Goal: Task Accomplishment & Management: Manage account settings

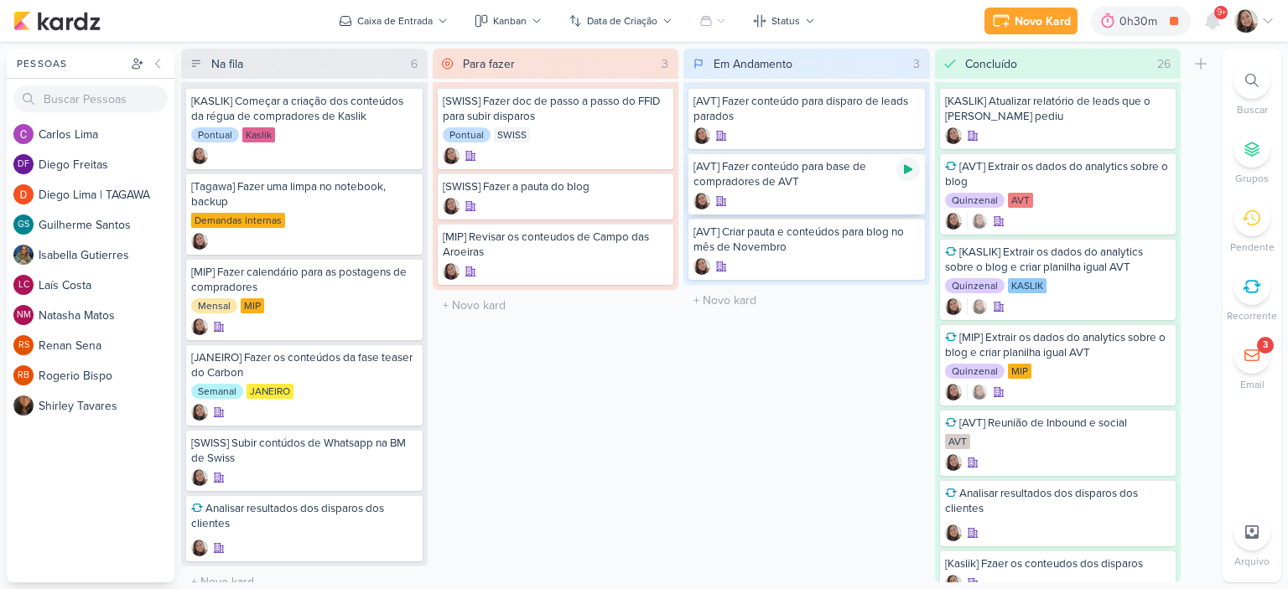
click at [908, 168] on icon at bounding box center [908, 169] width 8 height 9
click at [909, 170] on icon at bounding box center [908, 169] width 8 height 8
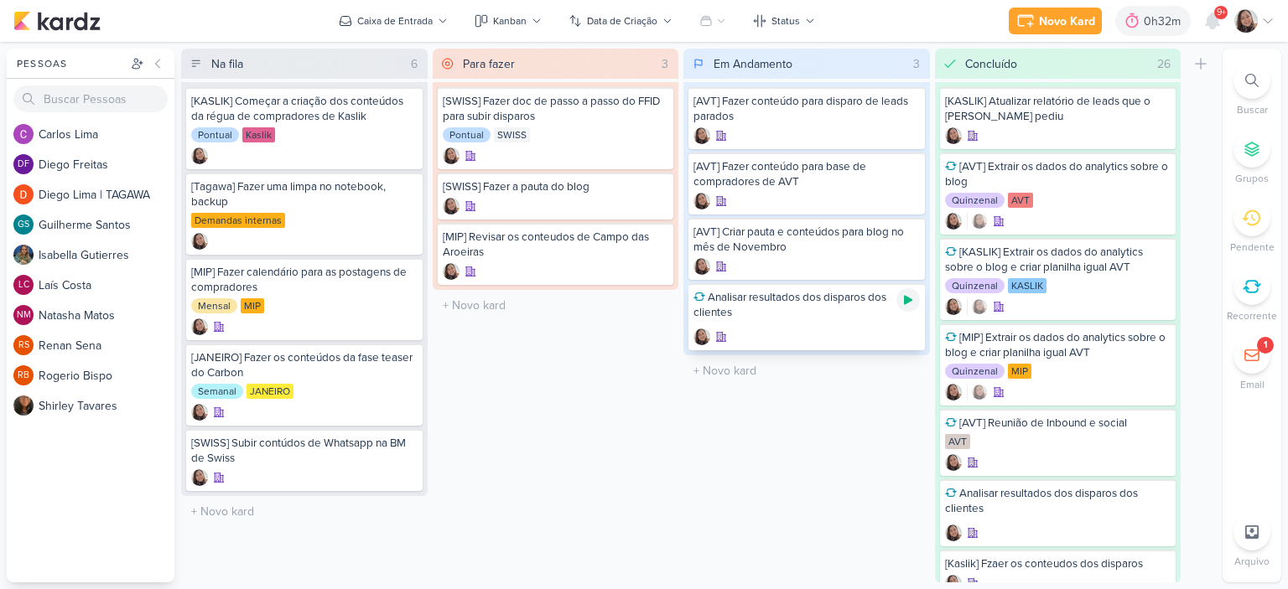
click at [905, 301] on icon at bounding box center [908, 300] width 8 height 9
click at [1273, 19] on icon at bounding box center [1267, 20] width 13 height 13
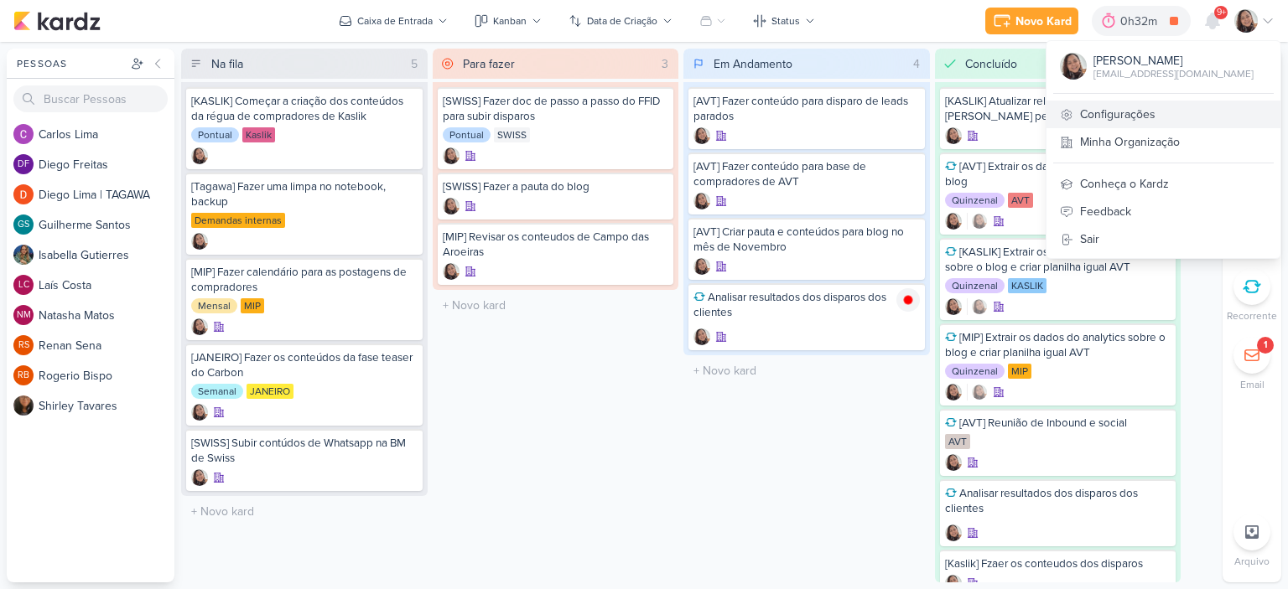
click at [1130, 120] on link "Configurações" at bounding box center [1163, 115] width 234 height 28
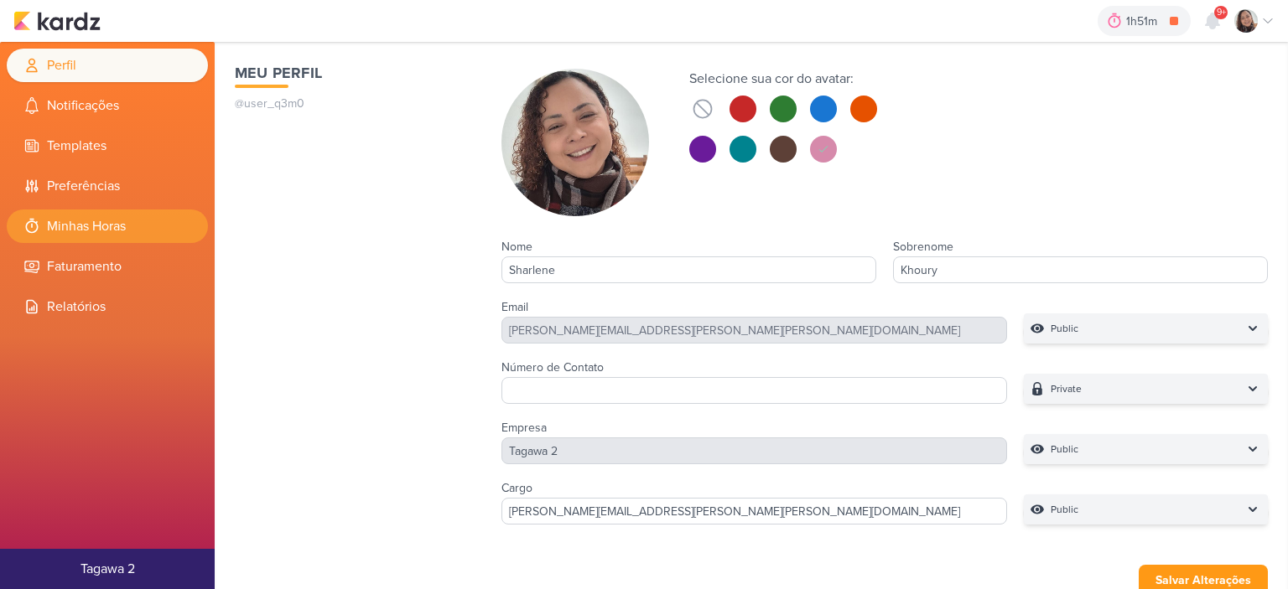
click at [103, 233] on li "Minhas Horas" at bounding box center [107, 227] width 201 height 34
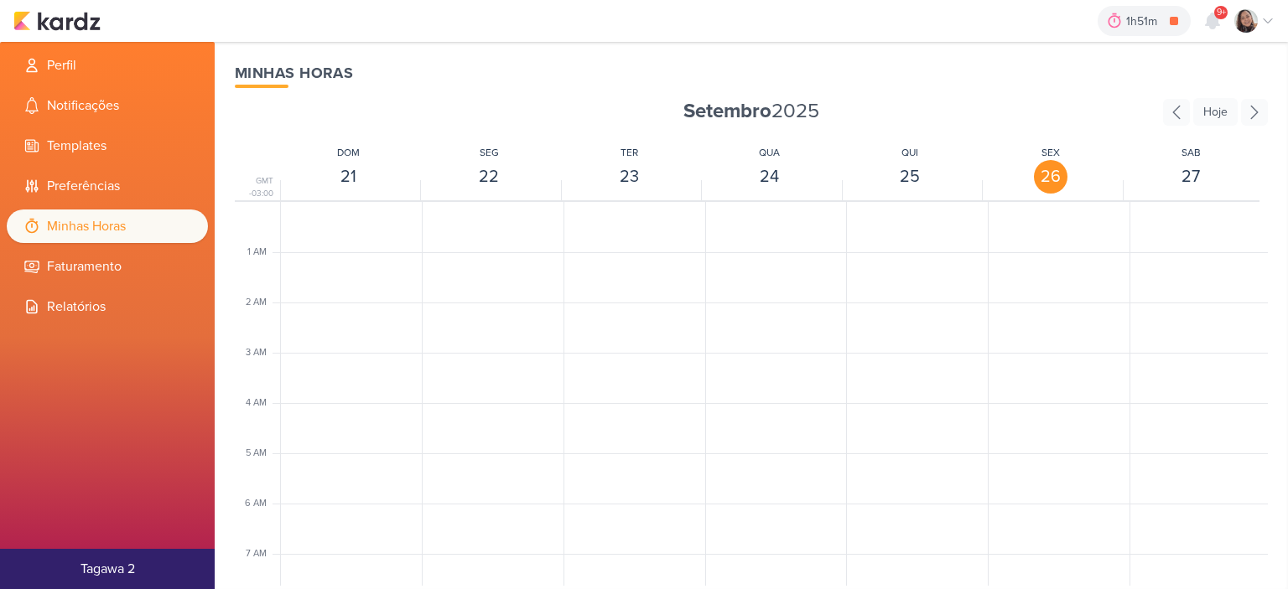
scroll to position [396, 0]
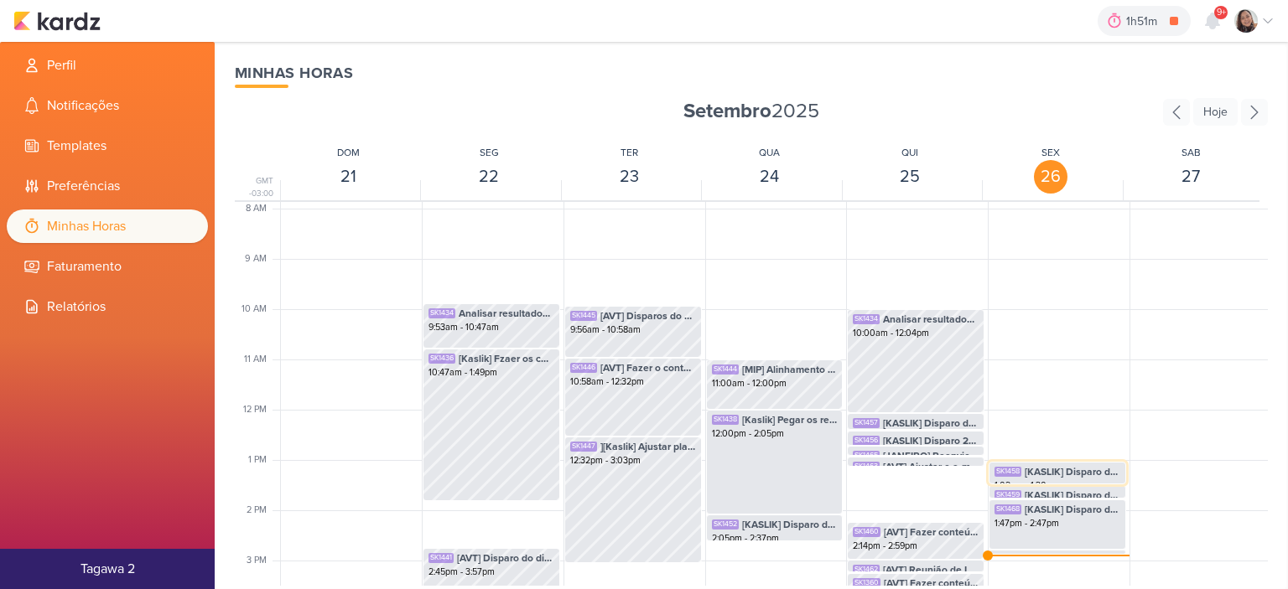
click at [1063, 475] on span "[KASLIK] Disparo do dia 26/09 - Leads novos e antigos (Evento do fds)" at bounding box center [1072, 471] width 96 height 15
select select "pm"
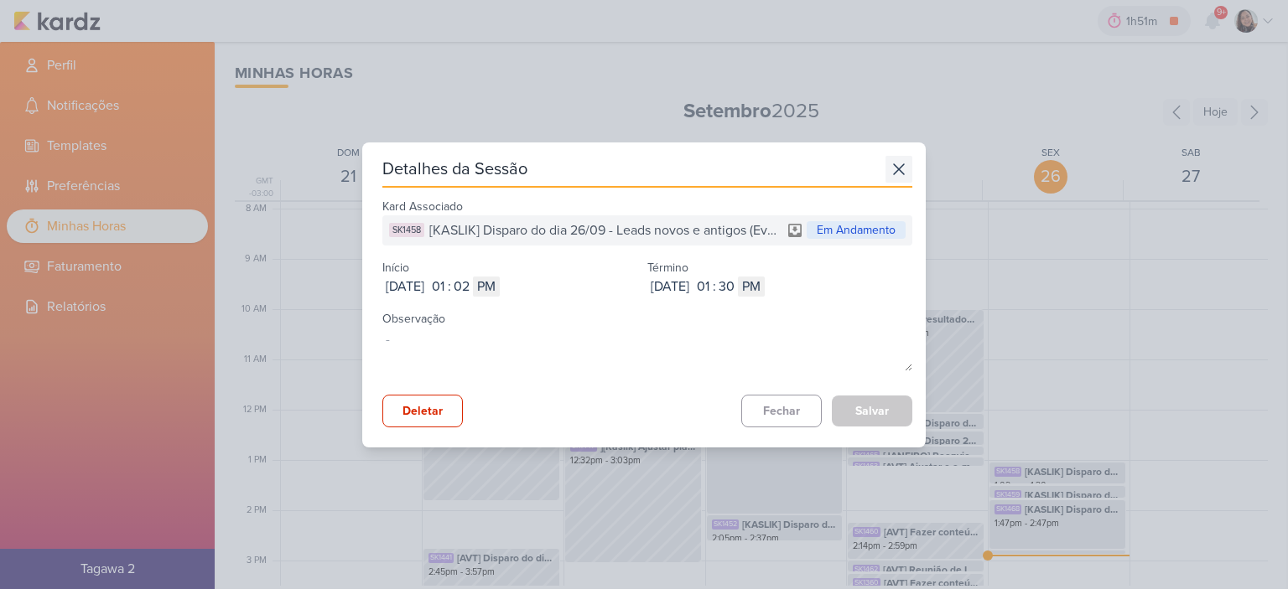
click at [895, 171] on icon at bounding box center [899, 169] width 10 height 10
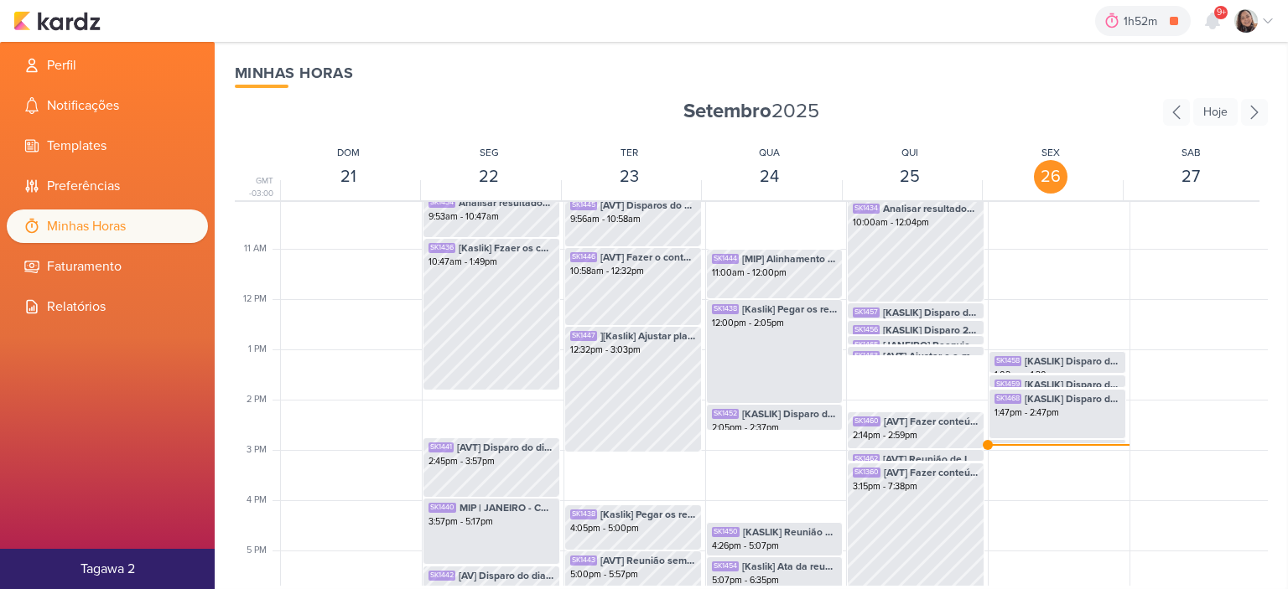
scroll to position [480, 0]
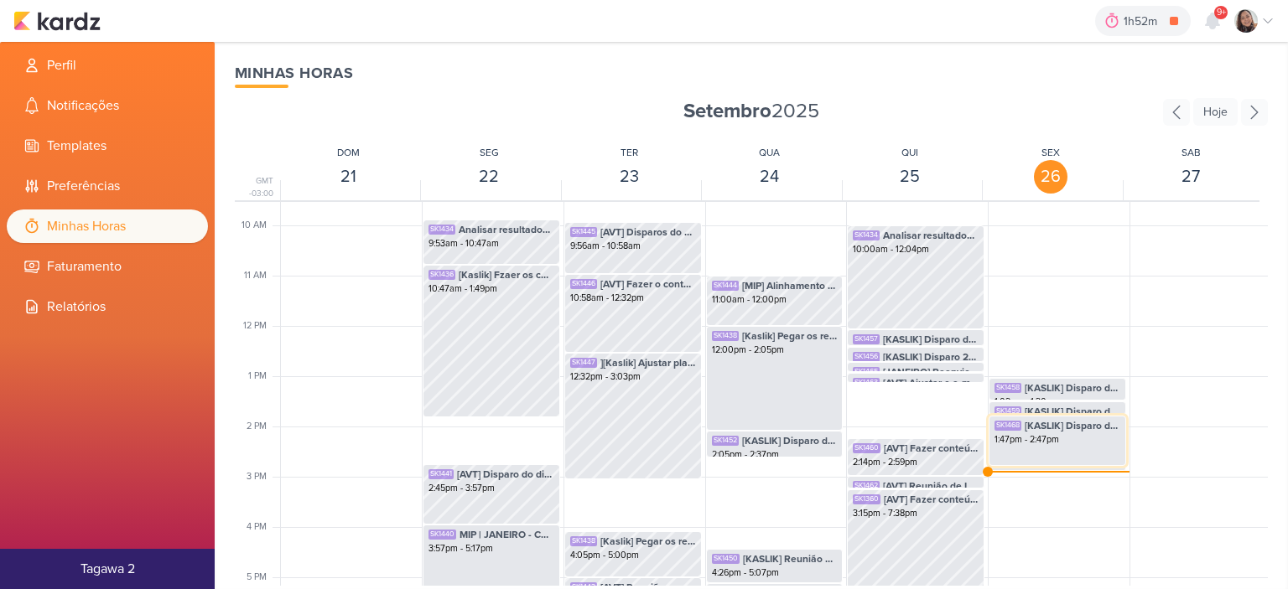
click at [1075, 425] on span "[KASLIK] Disparo do dia 26/09 - Medicos" at bounding box center [1072, 425] width 96 height 15
select select "pm"
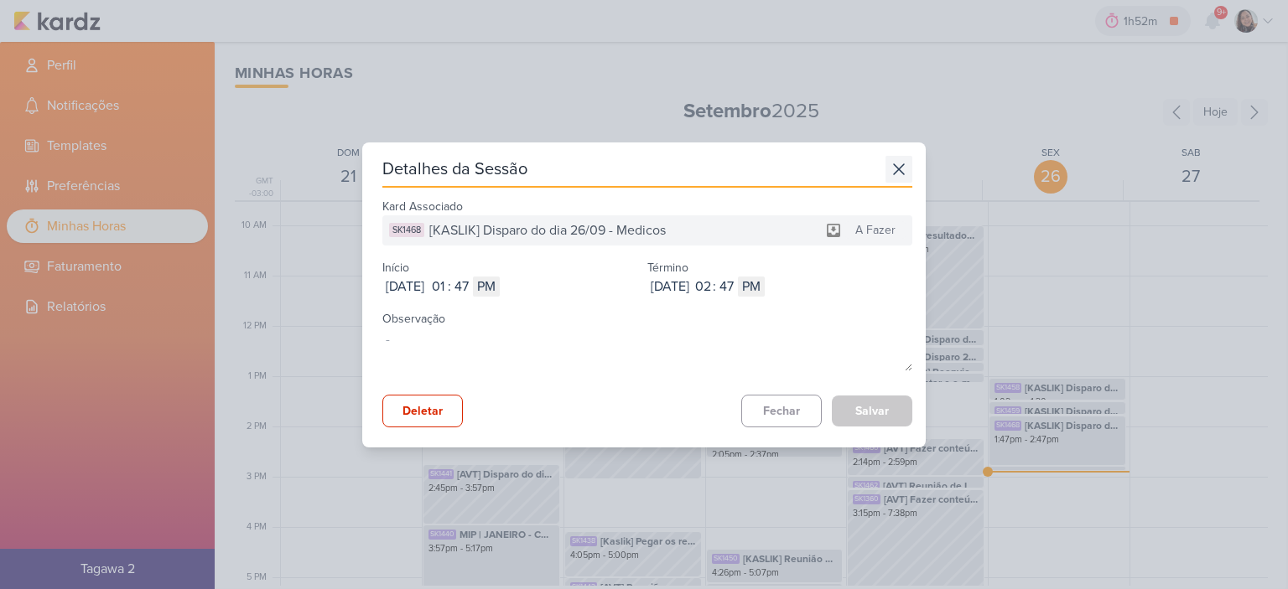
click at [889, 169] on icon at bounding box center [898, 169] width 27 height 27
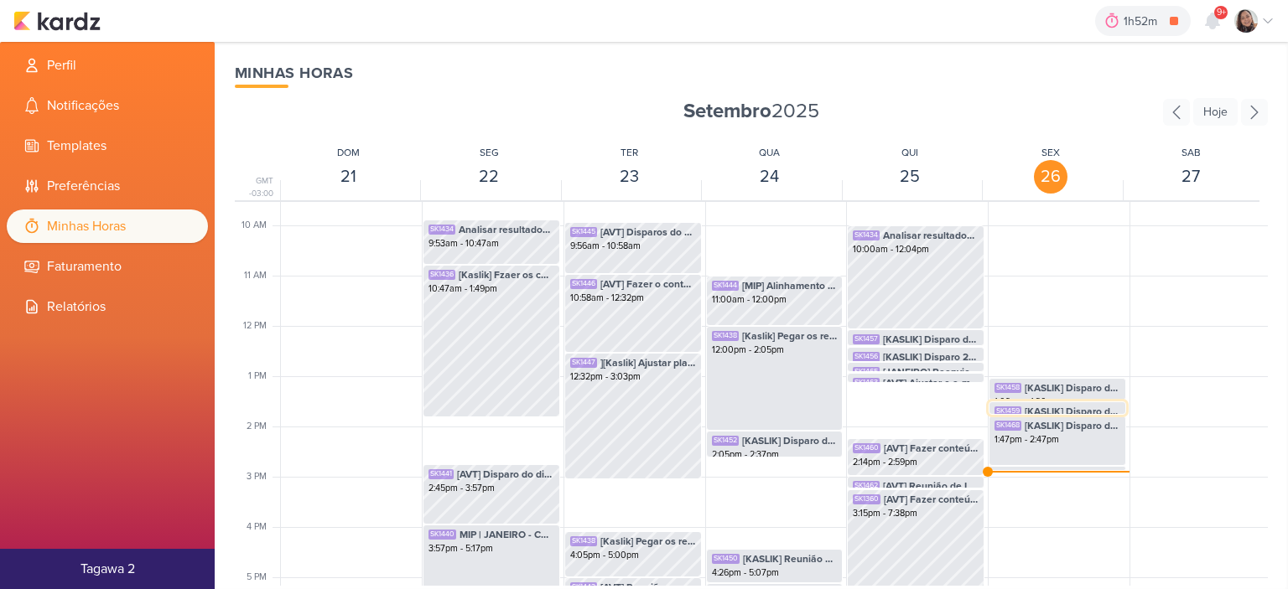
click at [1024, 408] on span "[KASLIK] Disparo do dia 26/09 - Corretores" at bounding box center [1072, 411] width 96 height 15
select select "pm"
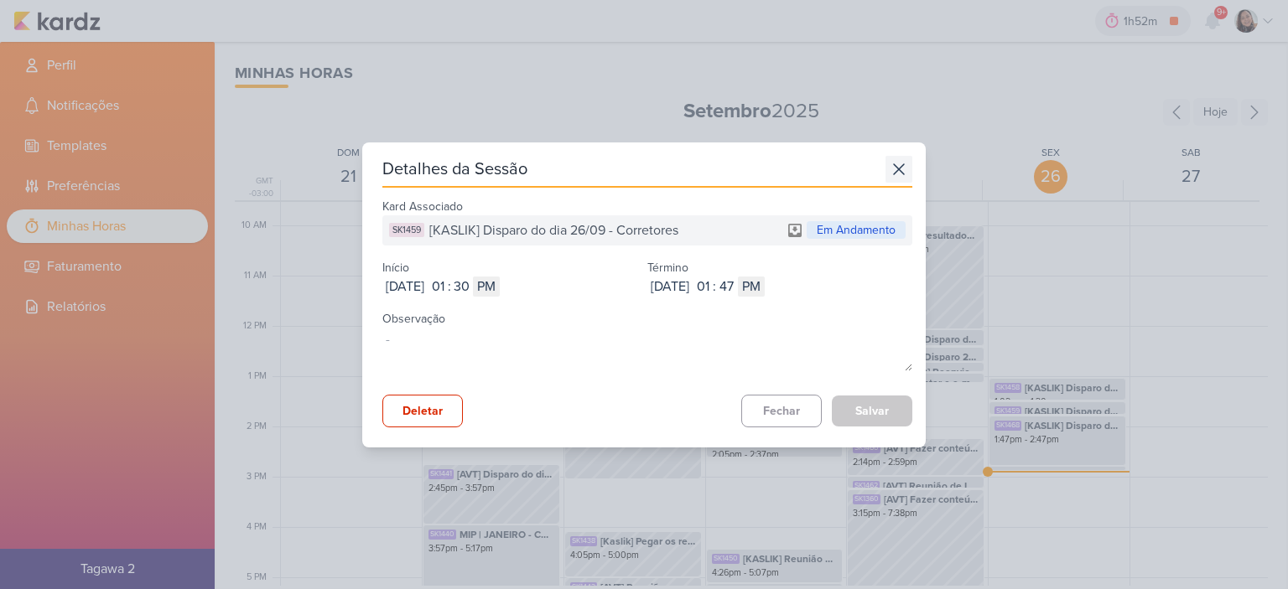
click at [896, 163] on icon at bounding box center [898, 169] width 27 height 27
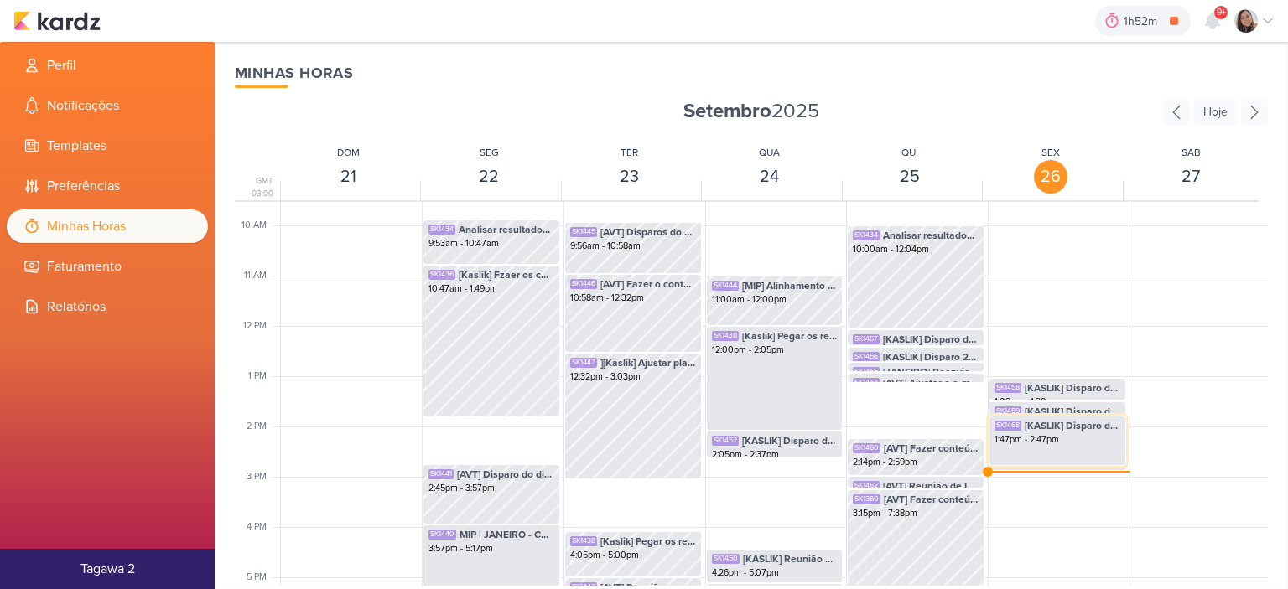
click at [1046, 438] on div "1:47pm - 2:47pm" at bounding box center [1057, 439] width 126 height 13
select select "pm"
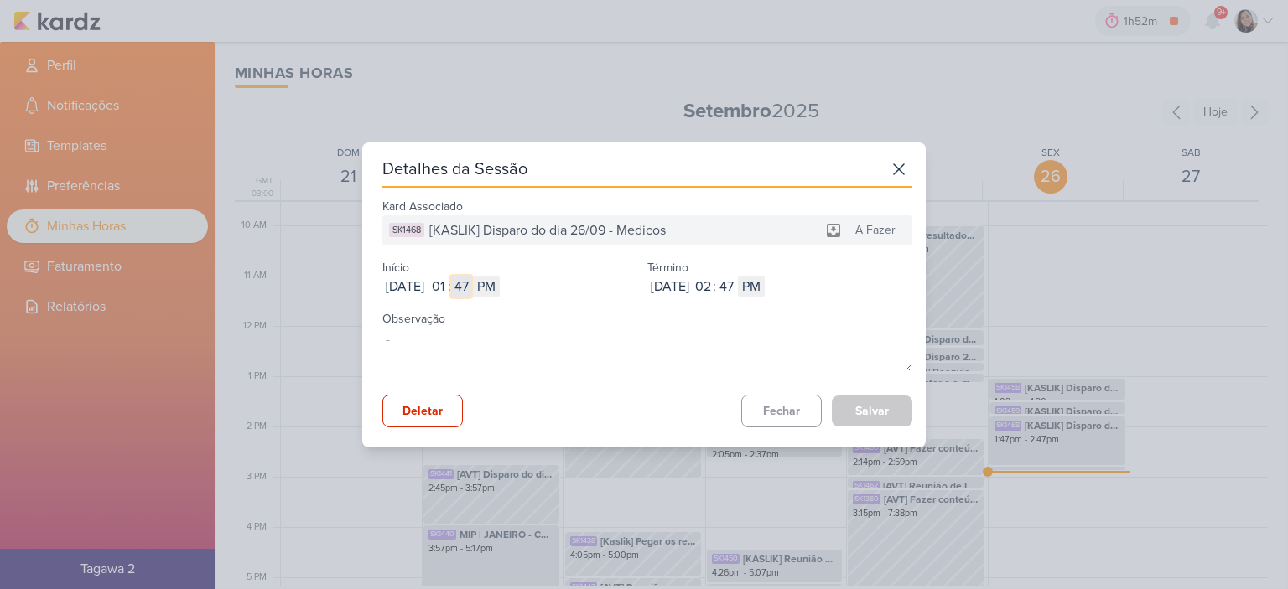
click at [471, 284] on input "47" at bounding box center [461, 287] width 20 height 20
click at [448, 287] on input "01" at bounding box center [438, 287] width 20 height 20
type input "02"
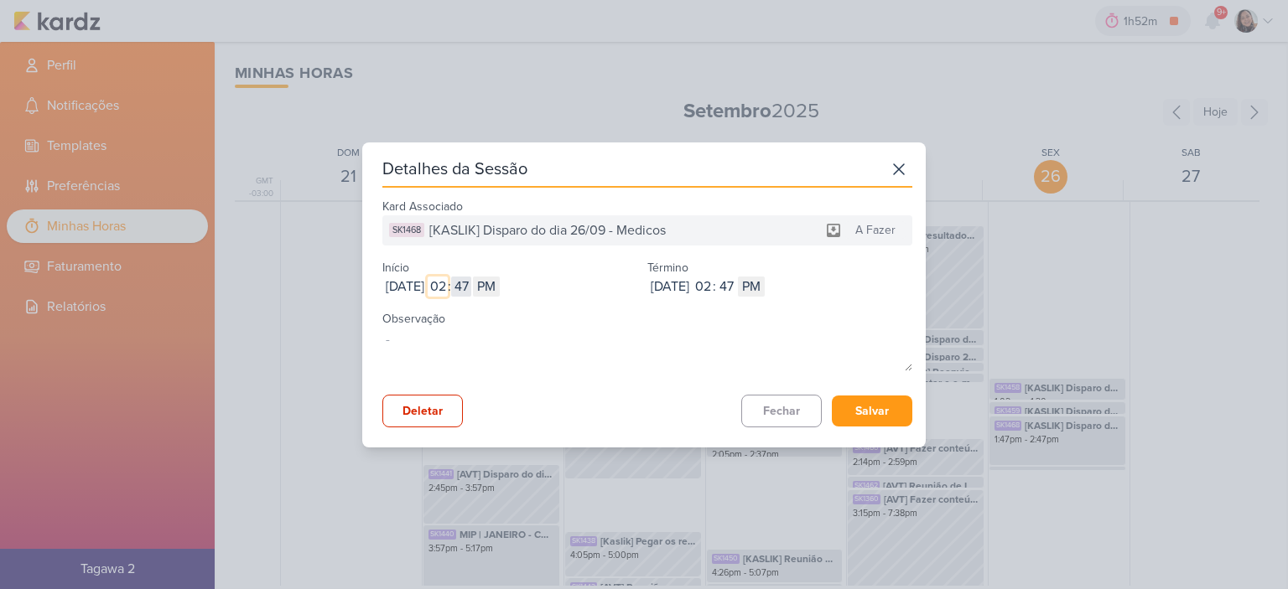
type input "02"
click at [471, 284] on input "47" at bounding box center [461, 287] width 20 height 20
type input "07"
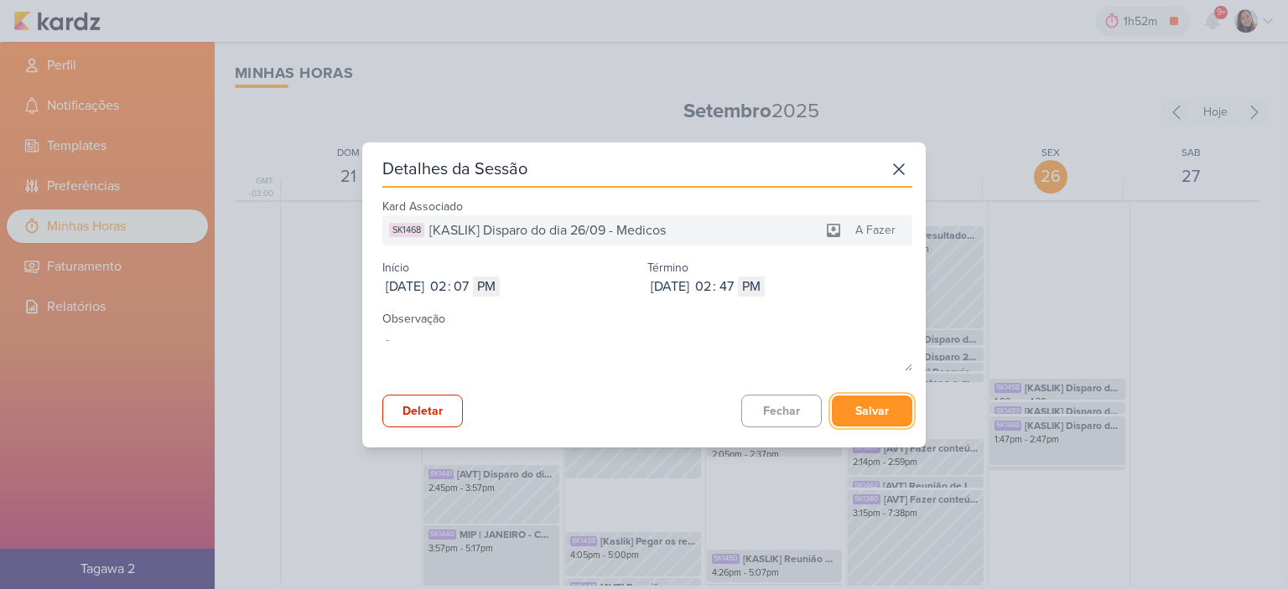
click at [858, 408] on button "Salvar" at bounding box center [872, 411] width 80 height 31
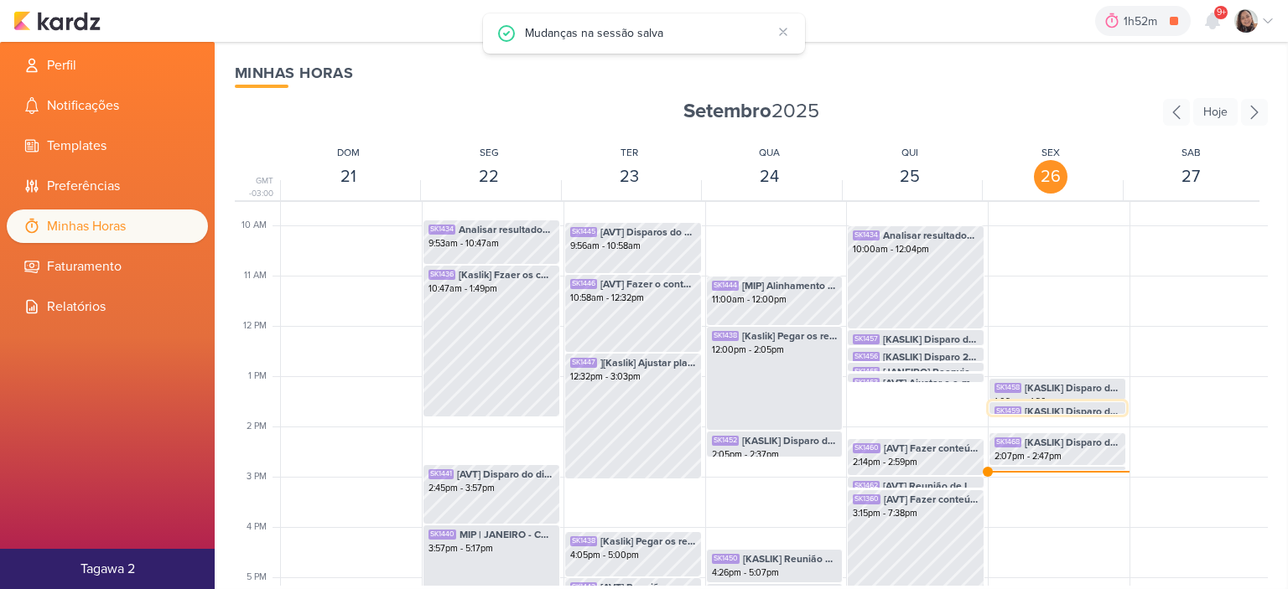
click at [1055, 406] on span "[KASLIK] Disparo do dia 26/09 - Corretores" at bounding box center [1072, 411] width 96 height 15
select select "pm"
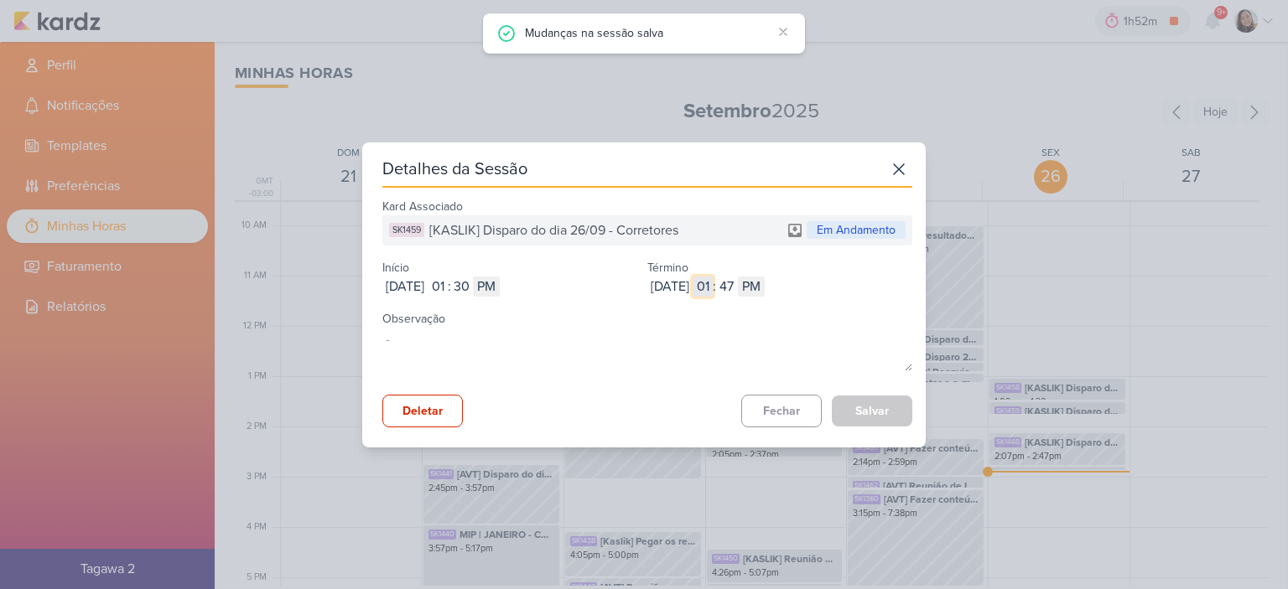
click at [713, 284] on input "01" at bounding box center [702, 287] width 20 height 20
type input "02"
click at [881, 409] on button "Salvar" at bounding box center [872, 411] width 80 height 31
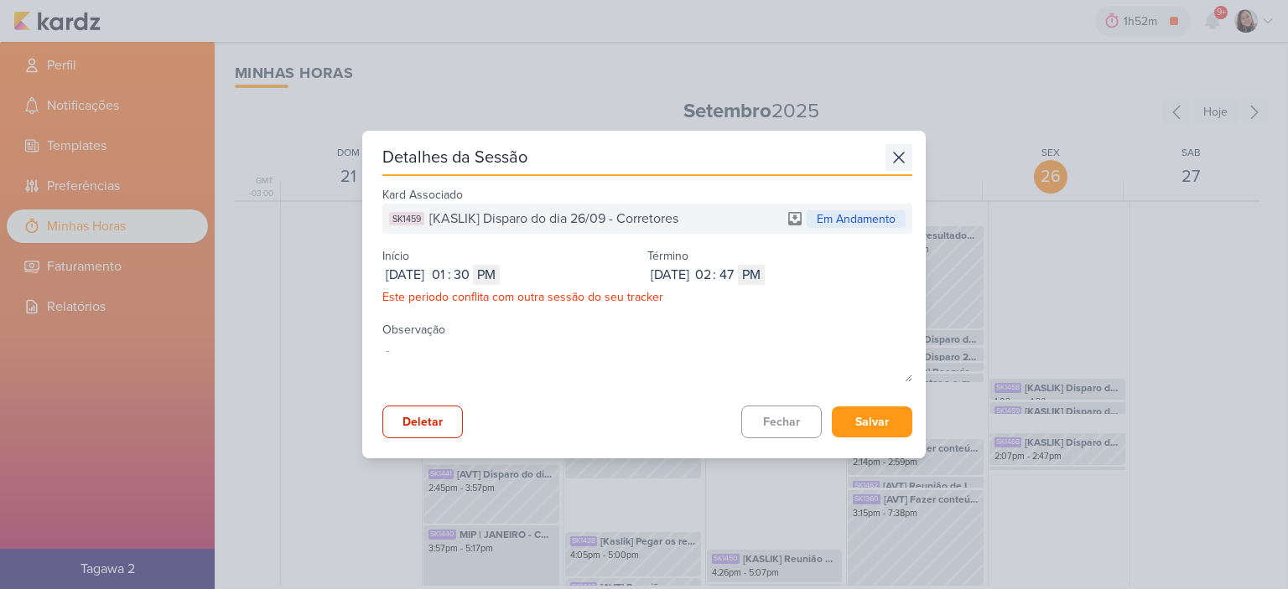
click at [892, 163] on icon at bounding box center [898, 157] width 27 height 27
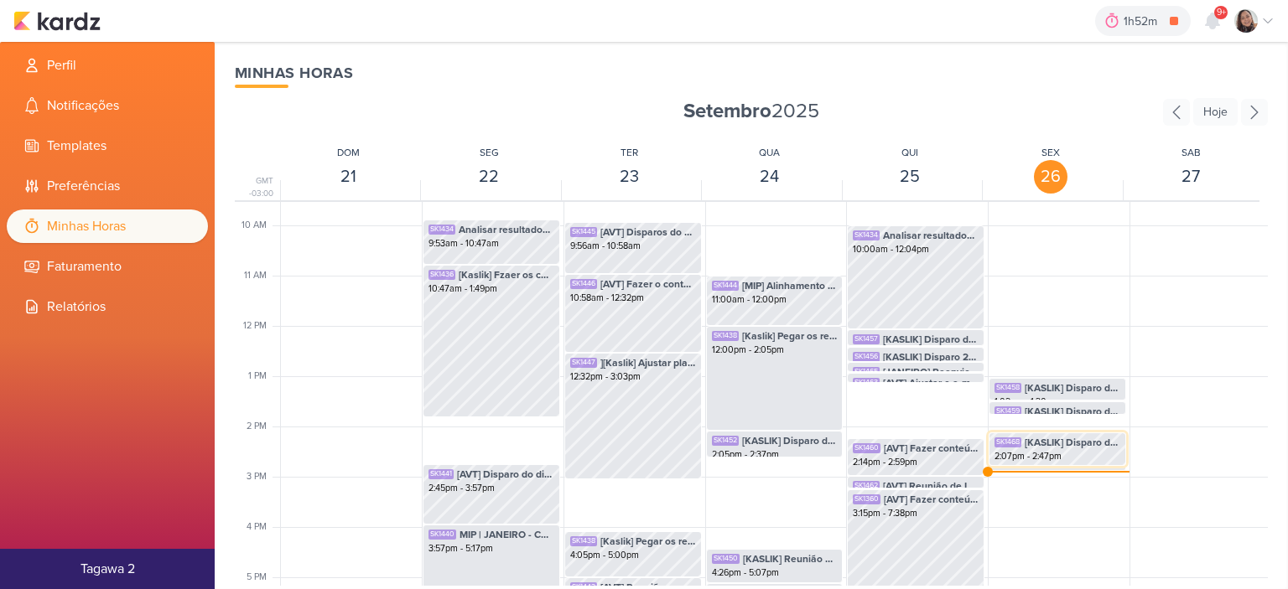
click at [1051, 446] on span "[KASLIK] Disparo do dia 26/09 - Medicos" at bounding box center [1072, 442] width 96 height 15
select select "pm"
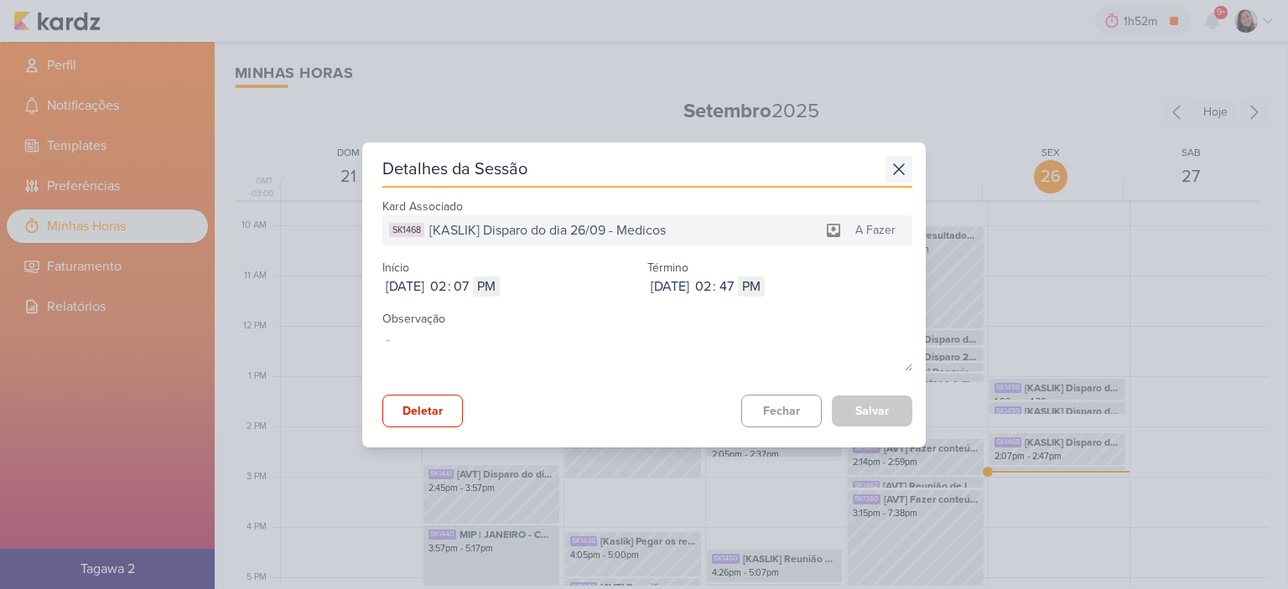
click at [885, 160] on icon at bounding box center [898, 169] width 27 height 27
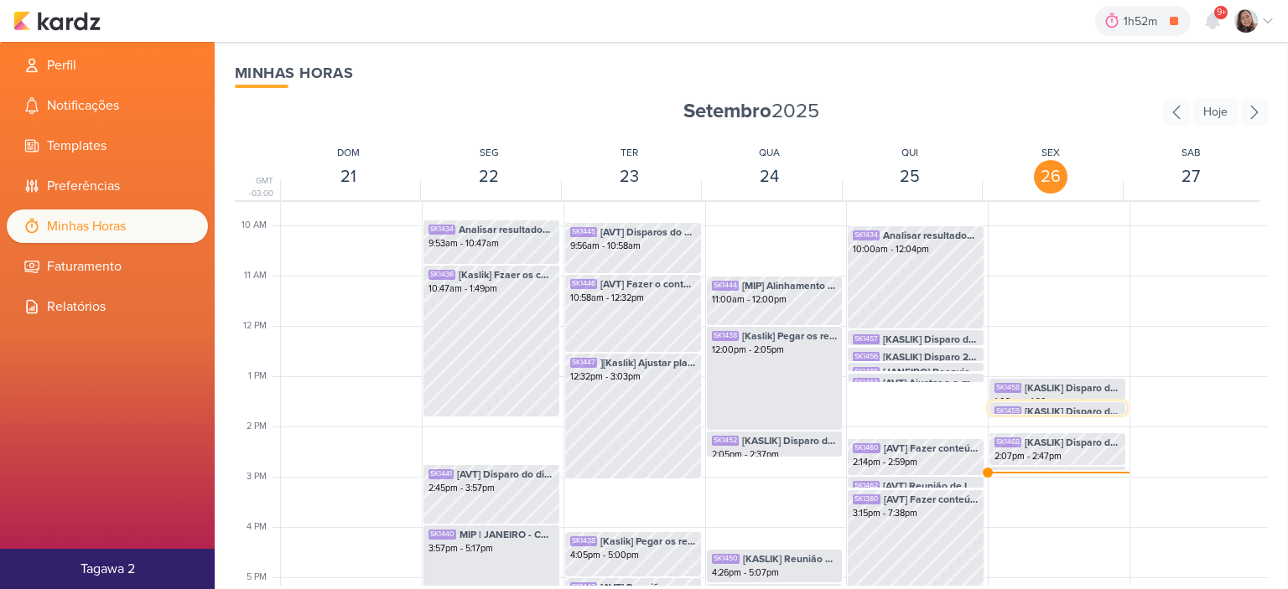
click at [1024, 410] on span "[KASLIK] Disparo do dia 26/09 - Corretores" at bounding box center [1072, 411] width 96 height 15
select select "pm"
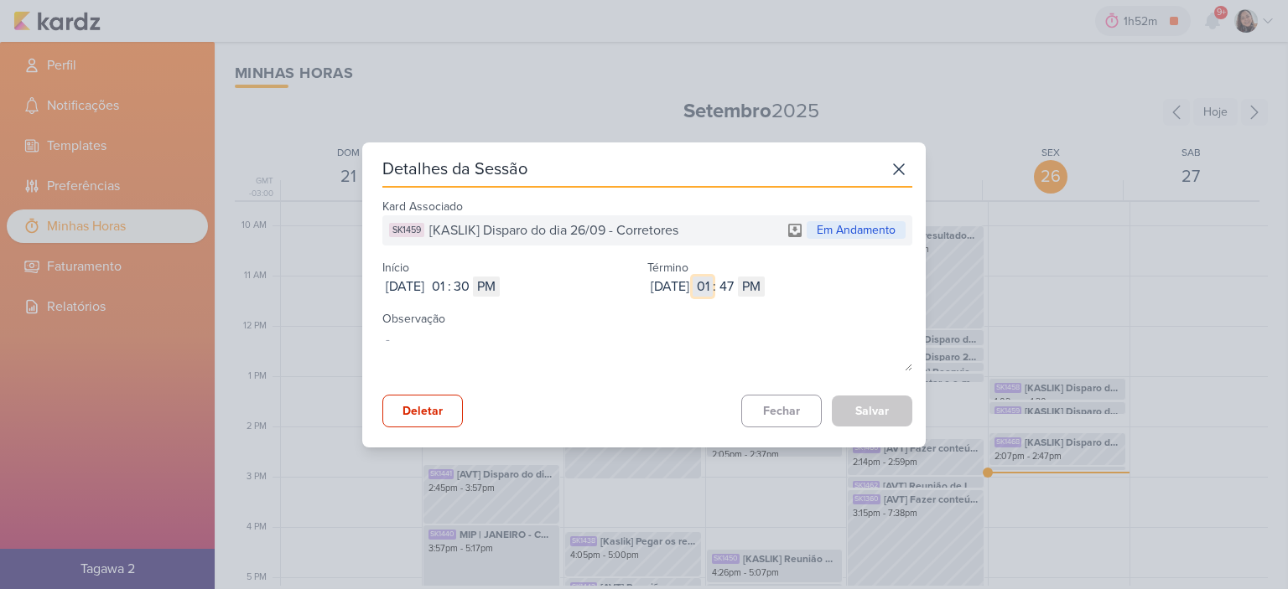
click at [713, 287] on input "01" at bounding box center [702, 287] width 20 height 20
type input "02"
click at [736, 286] on input "47" at bounding box center [726, 287] width 20 height 20
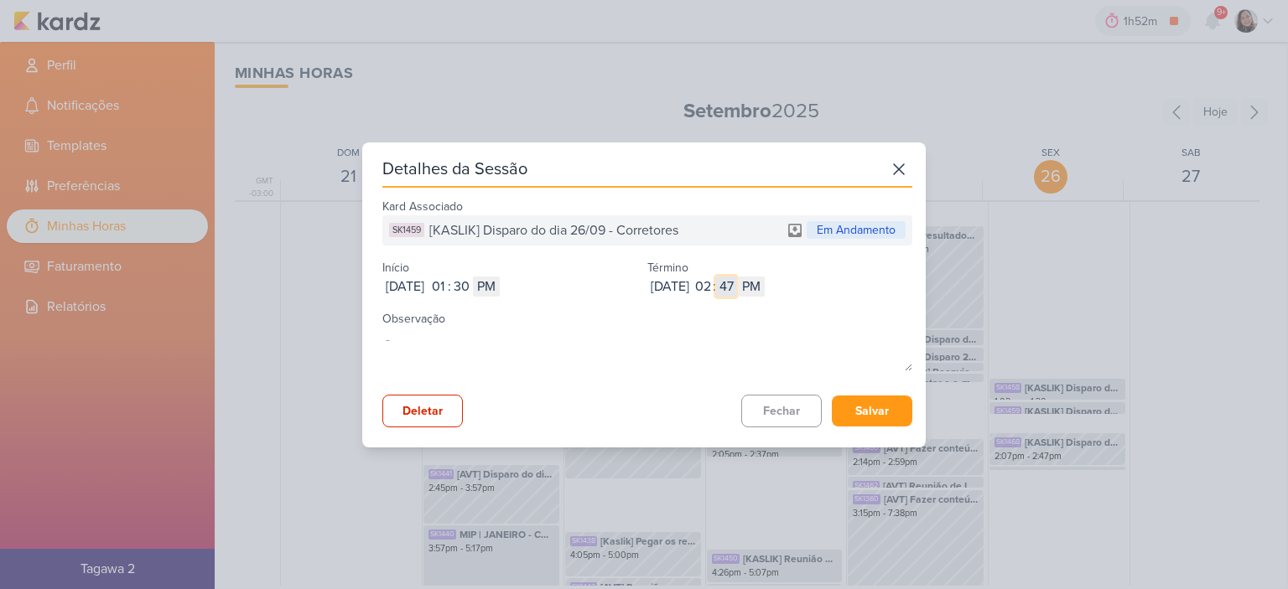
click at [736, 286] on input "47" at bounding box center [726, 287] width 20 height 20
type input "07"
click at [866, 423] on button "Salvar" at bounding box center [872, 411] width 80 height 31
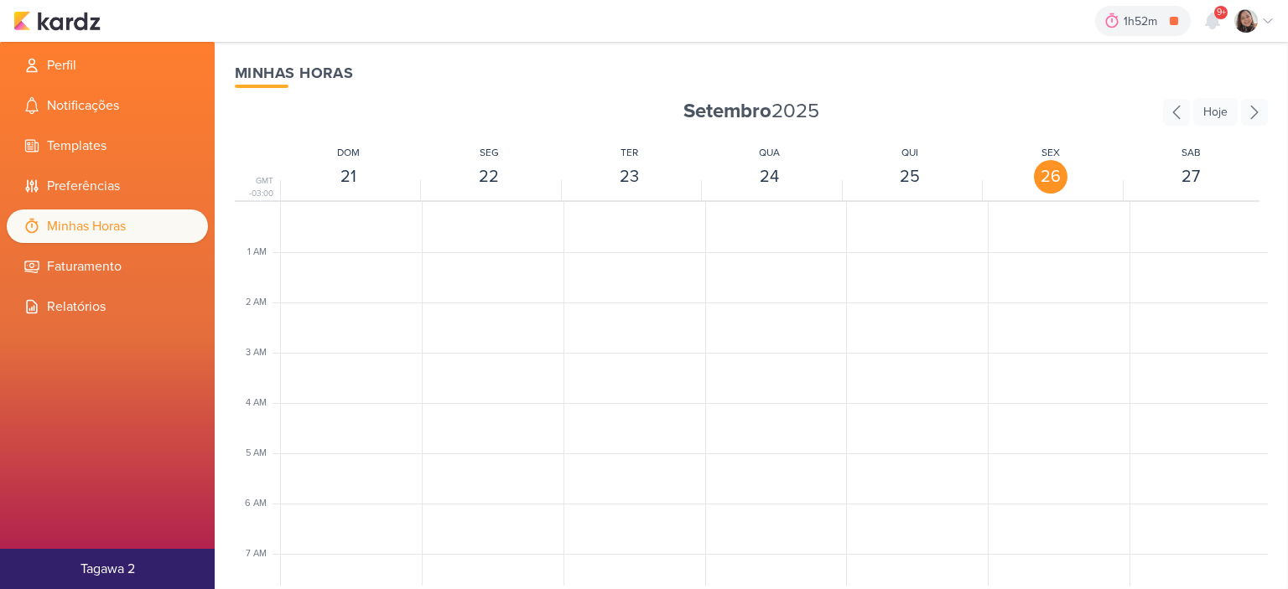
scroll to position [396, 0]
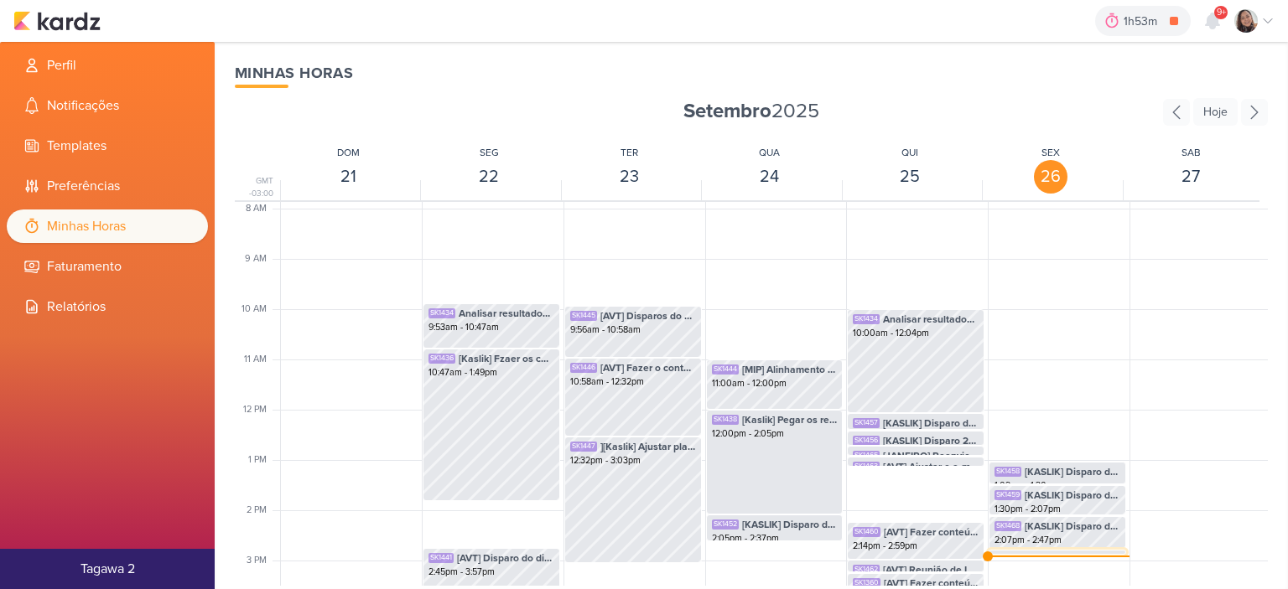
click at [1025, 553] on span "[AVT] Fazer conteúdo para base de compradores de AVT" at bounding box center [1072, 559] width 95 height 15
select select "pm"
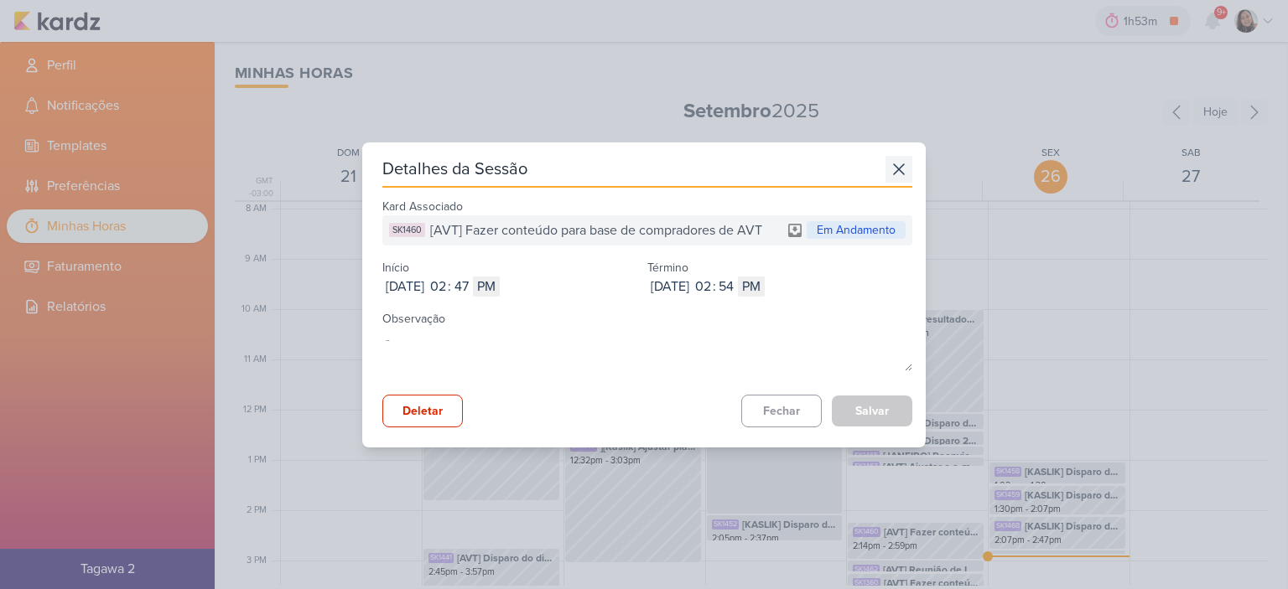
click at [896, 163] on icon at bounding box center [898, 169] width 27 height 27
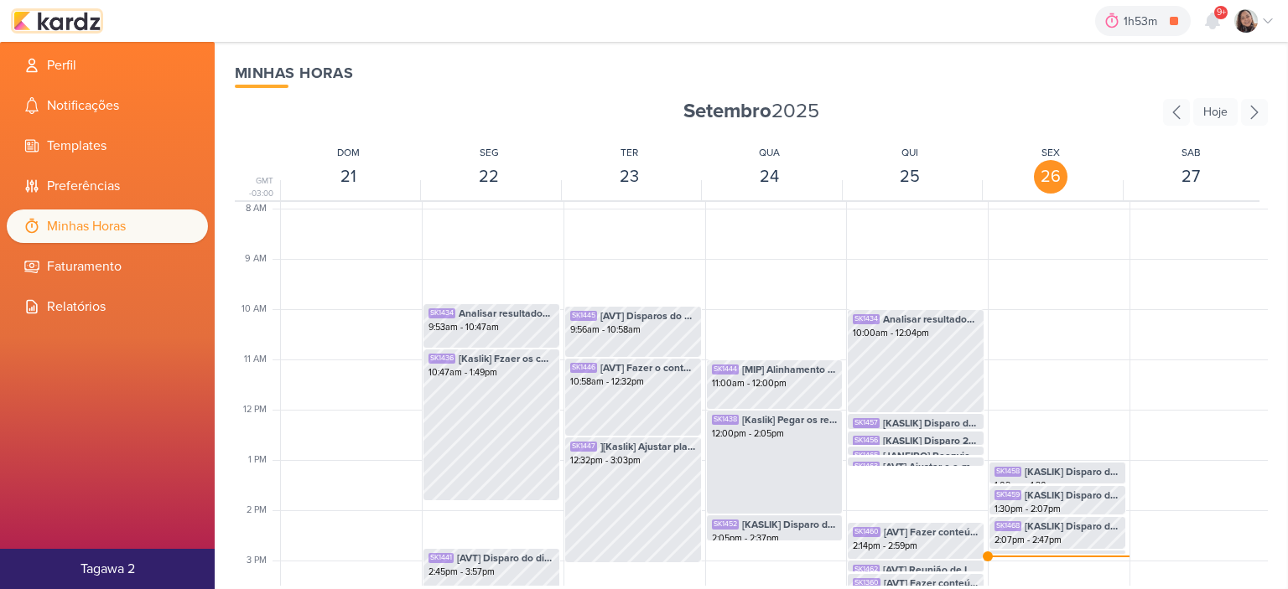
click at [81, 30] on img at bounding box center [56, 21] width 87 height 20
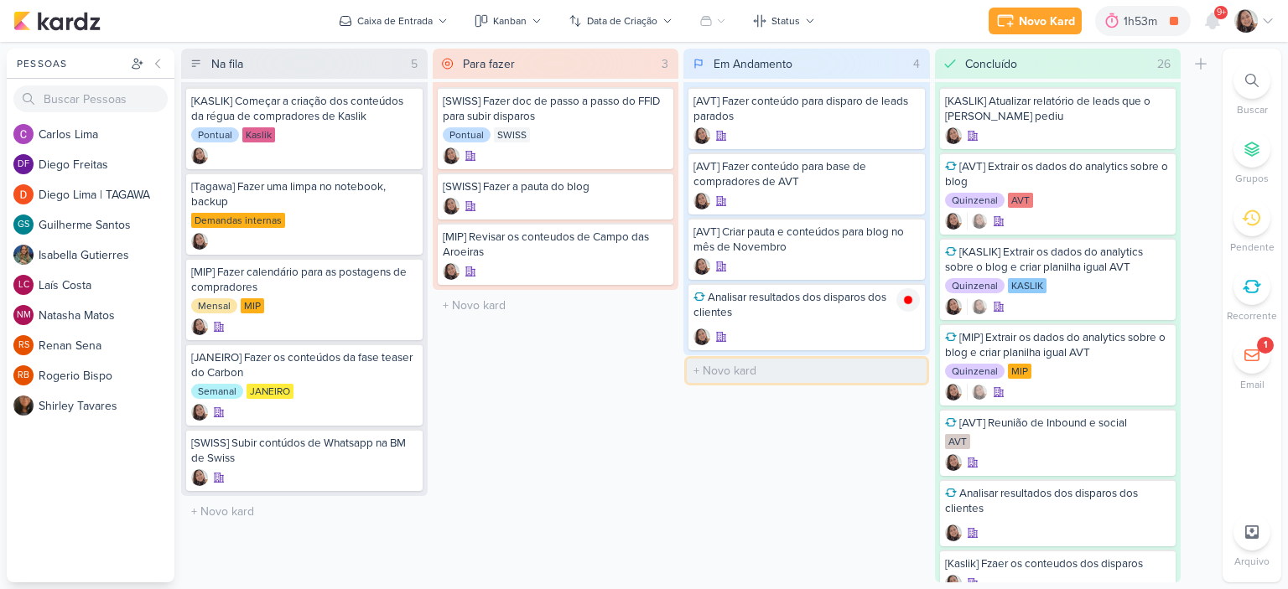
click at [718, 370] on input "text" at bounding box center [807, 371] width 240 height 24
type input "[AVT] Ajustar e-mail de Manacás 2 - Pronto para construir"
click at [1265, 14] on icon at bounding box center [1267, 20] width 13 height 13
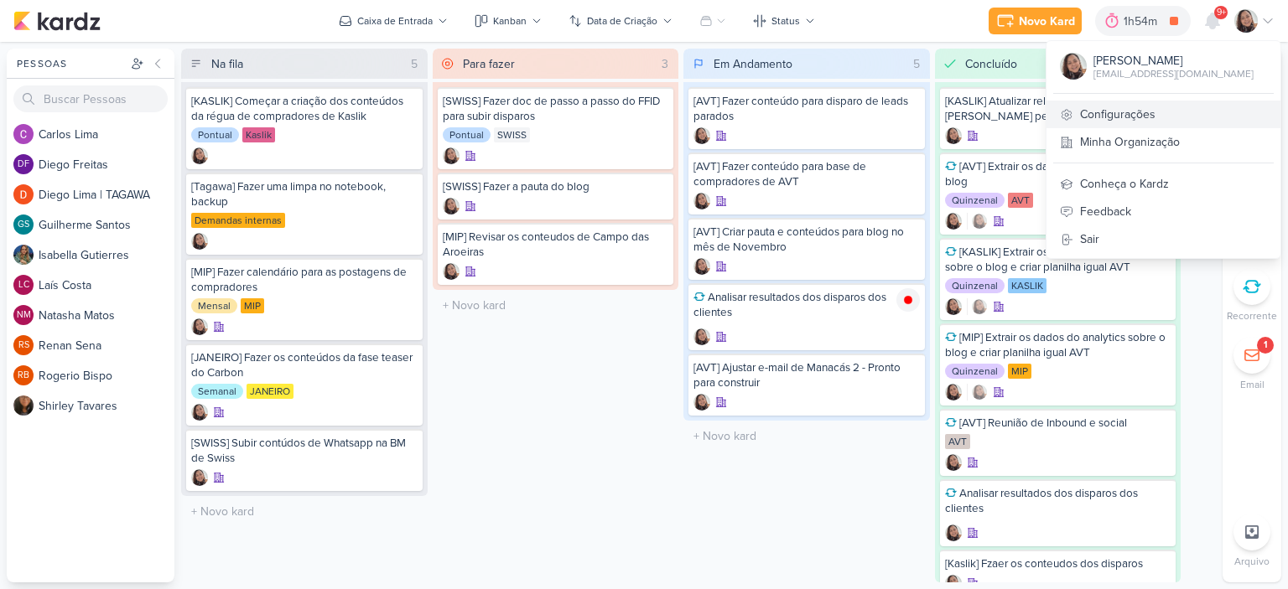
click at [1110, 110] on link "Configurações" at bounding box center [1163, 115] width 234 height 28
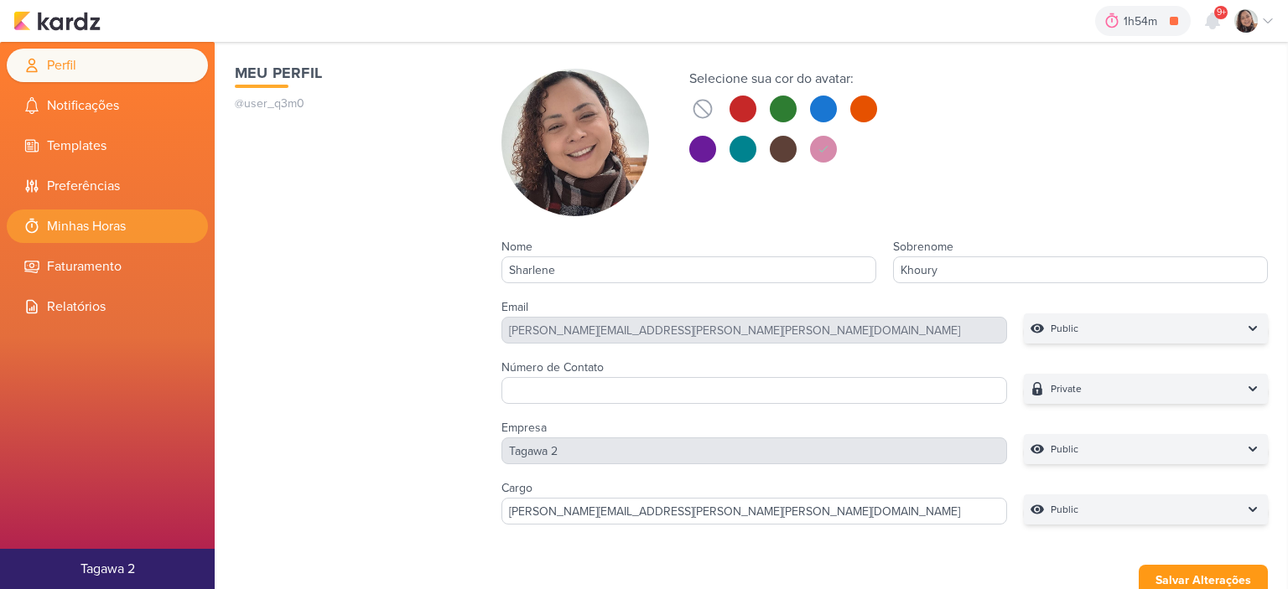
click at [144, 210] on li "Minhas Horas" at bounding box center [107, 227] width 201 height 34
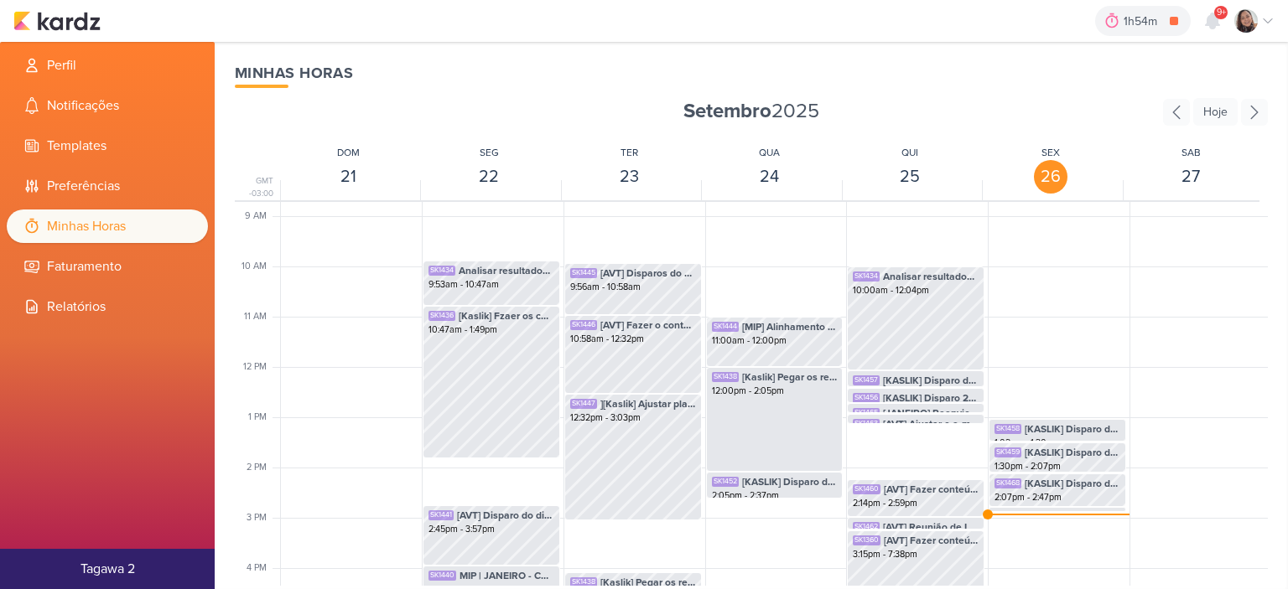
scroll to position [480, 0]
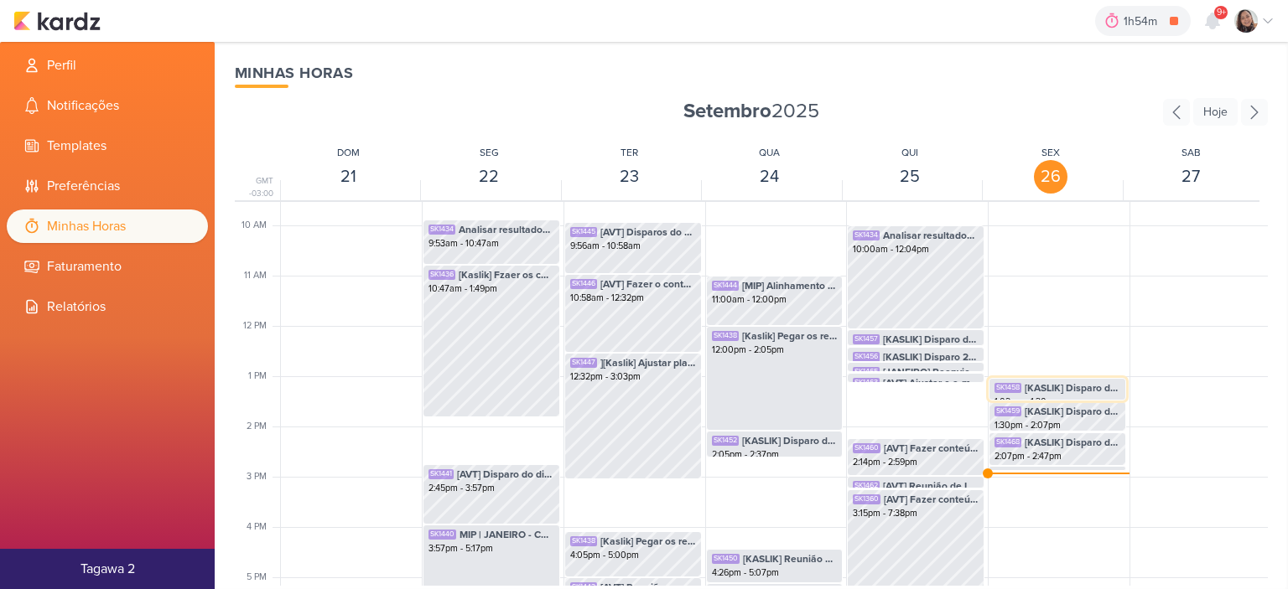
click at [1050, 388] on span "[KASLIK] Disparo do dia 26/09 - Leads novos e antigos (Evento do fds)" at bounding box center [1072, 388] width 96 height 15
select select "pm"
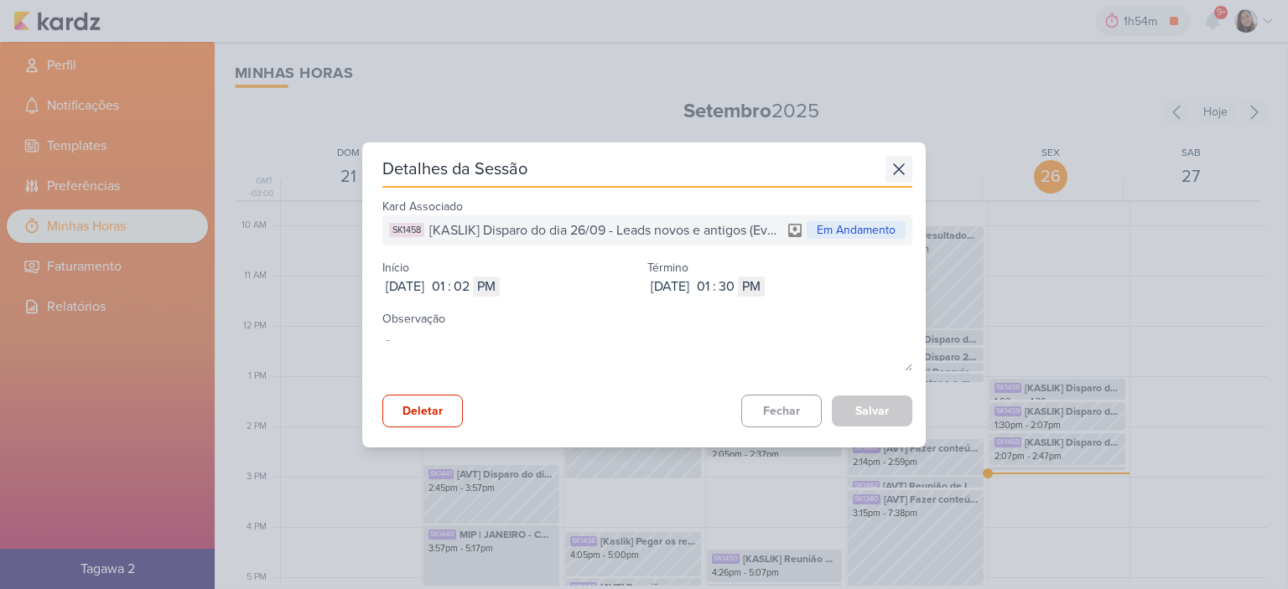
click at [895, 174] on icon at bounding box center [899, 169] width 10 height 10
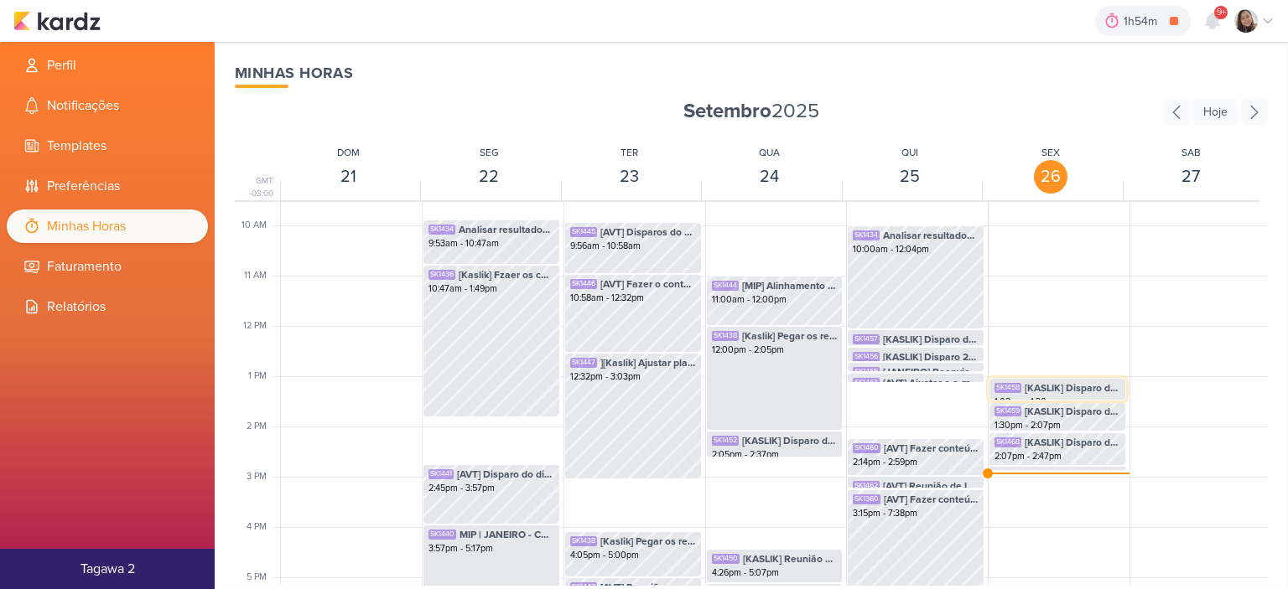
click at [1065, 388] on span "[KASLIK] Disparo do dia 26/09 - Leads novos e antigos (Evento do fds)" at bounding box center [1072, 388] width 96 height 15
select select "pm"
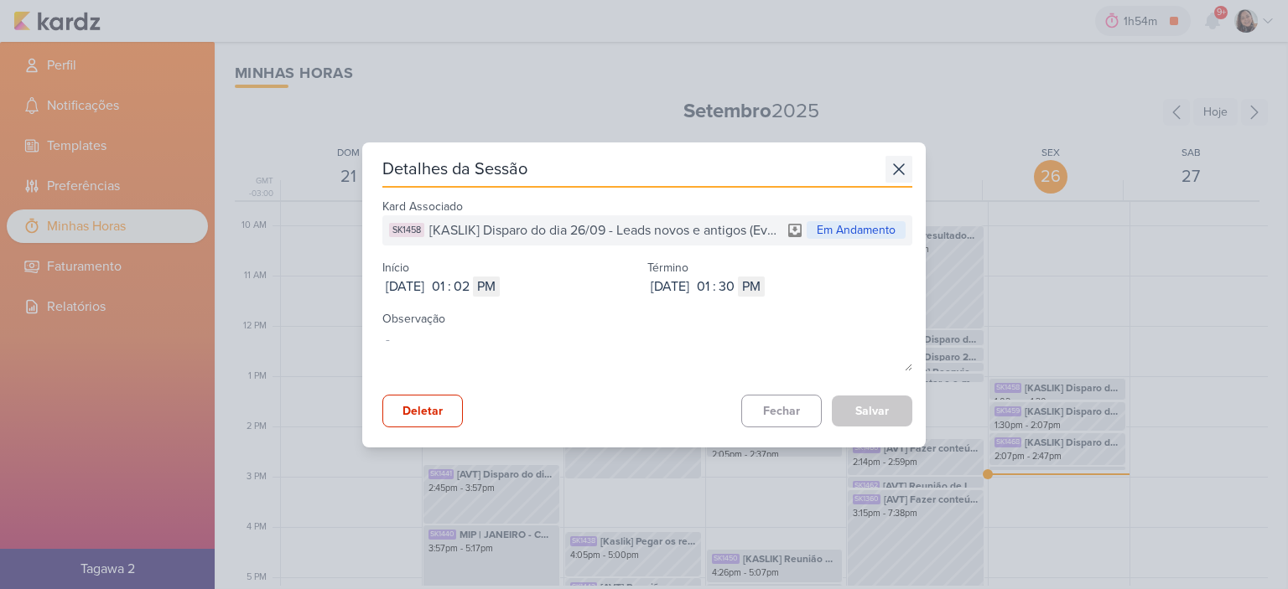
click at [897, 163] on icon at bounding box center [898, 169] width 27 height 27
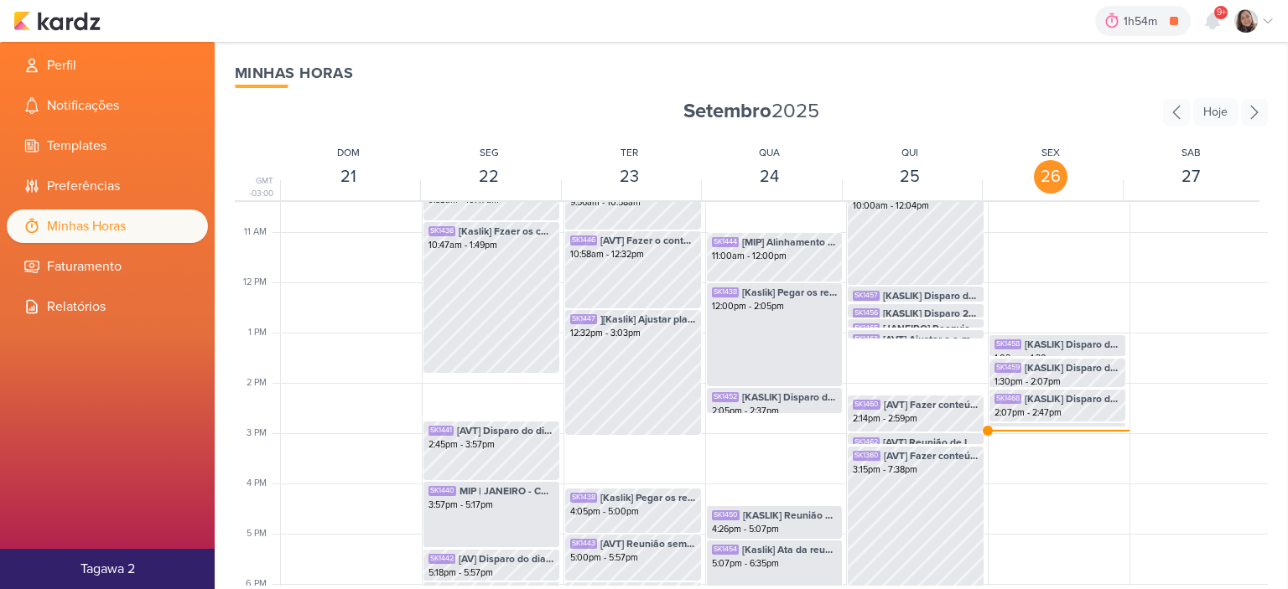
scroll to position [563, 0]
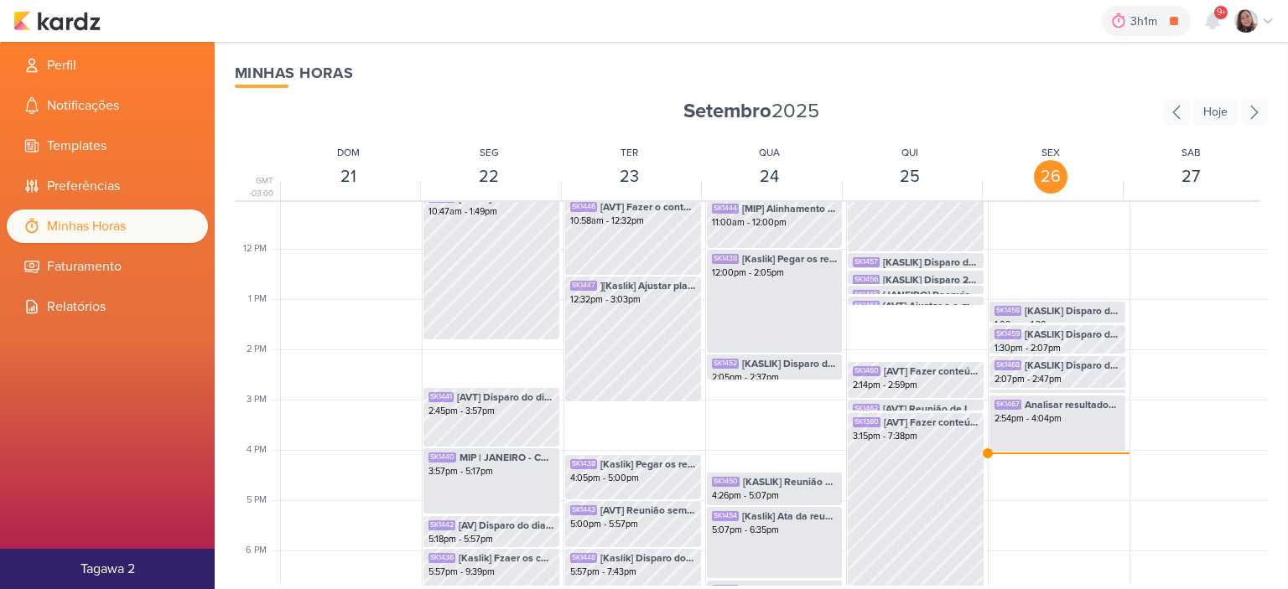
scroll to position [563, 0]
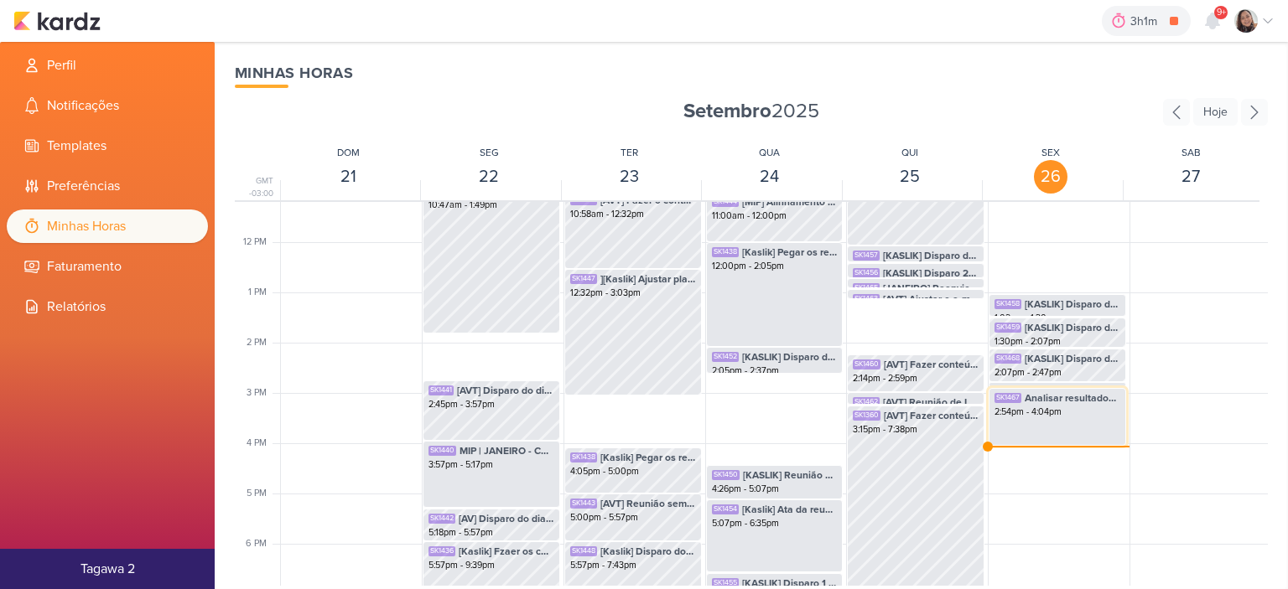
click at [1078, 422] on div "SK1467 Analisar resultados dos disparos dos clientes 2:54pm - 4:04pm" at bounding box center [1056, 417] width 137 height 58
select select "pm"
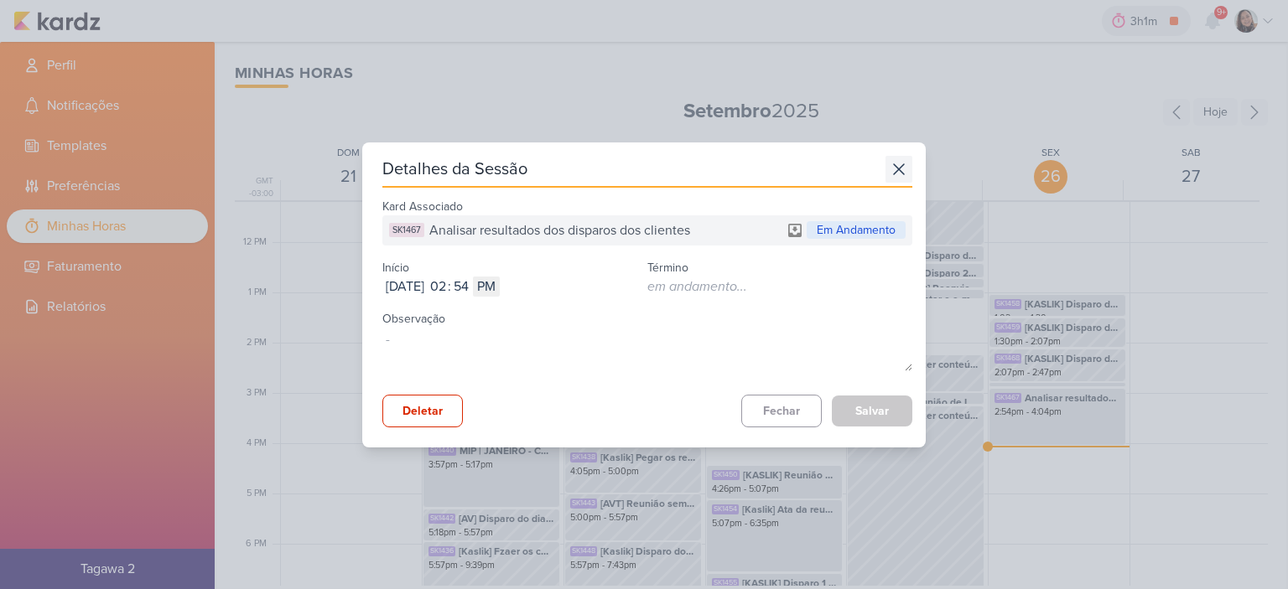
click at [885, 167] on icon at bounding box center [898, 169] width 27 height 27
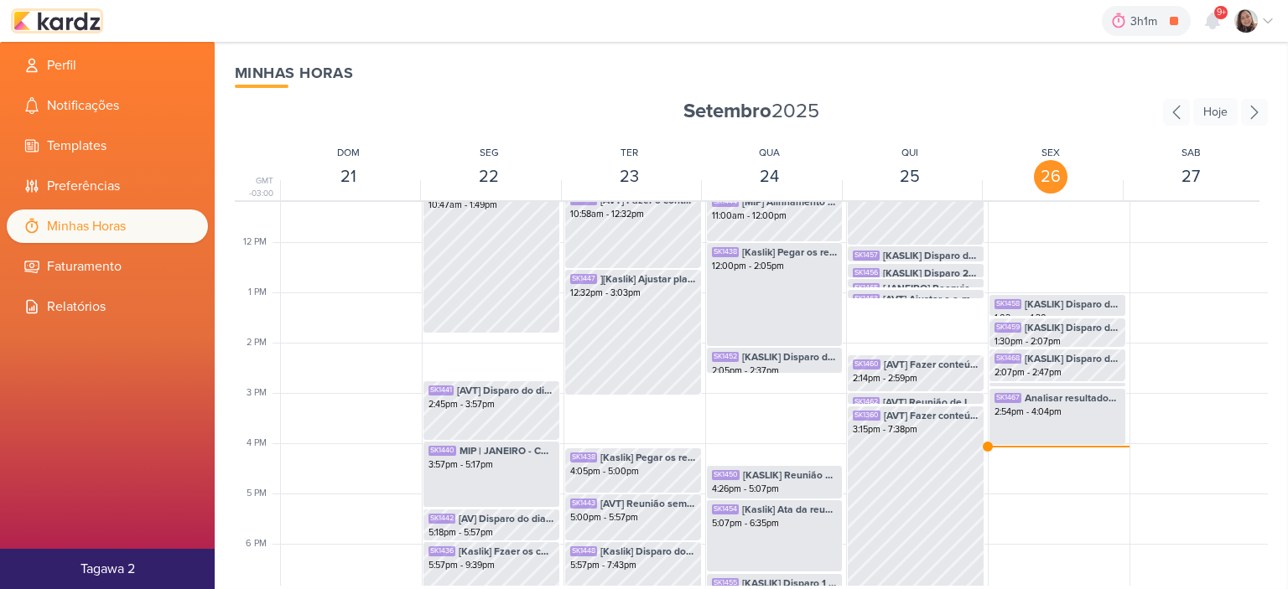
click at [75, 23] on img at bounding box center [56, 21] width 87 height 20
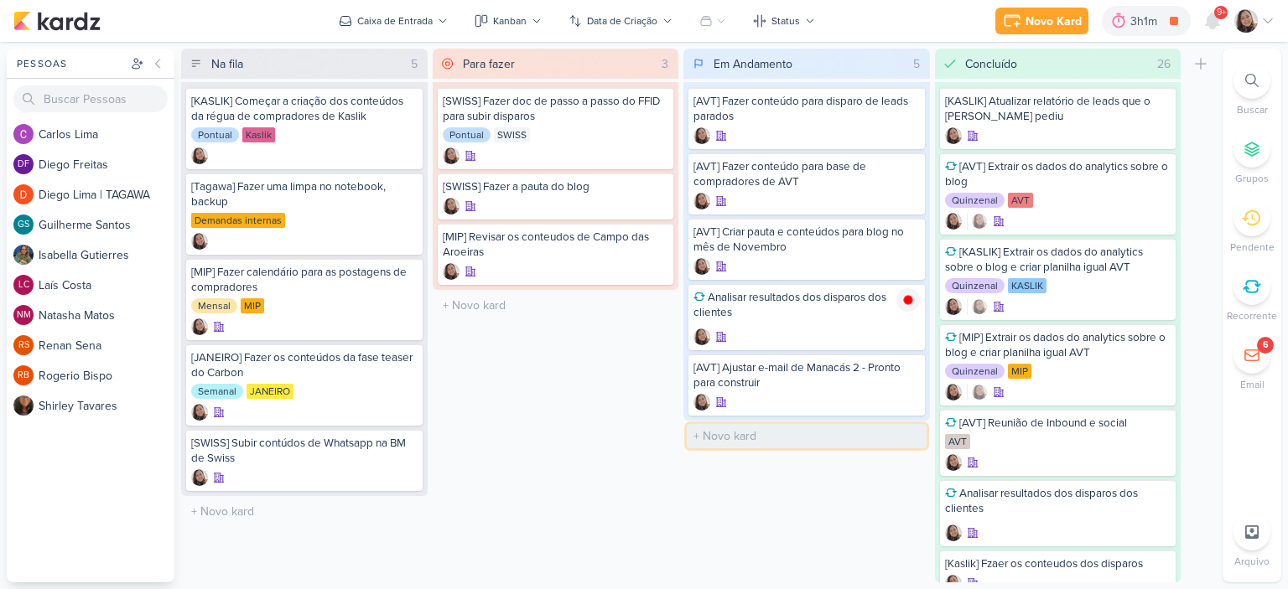
click at [777, 434] on input "text" at bounding box center [807, 436] width 240 height 24
type input "[MIP] Fzaer reenvio do dispro"
click at [908, 436] on icon at bounding box center [908, 436] width 8 height 9
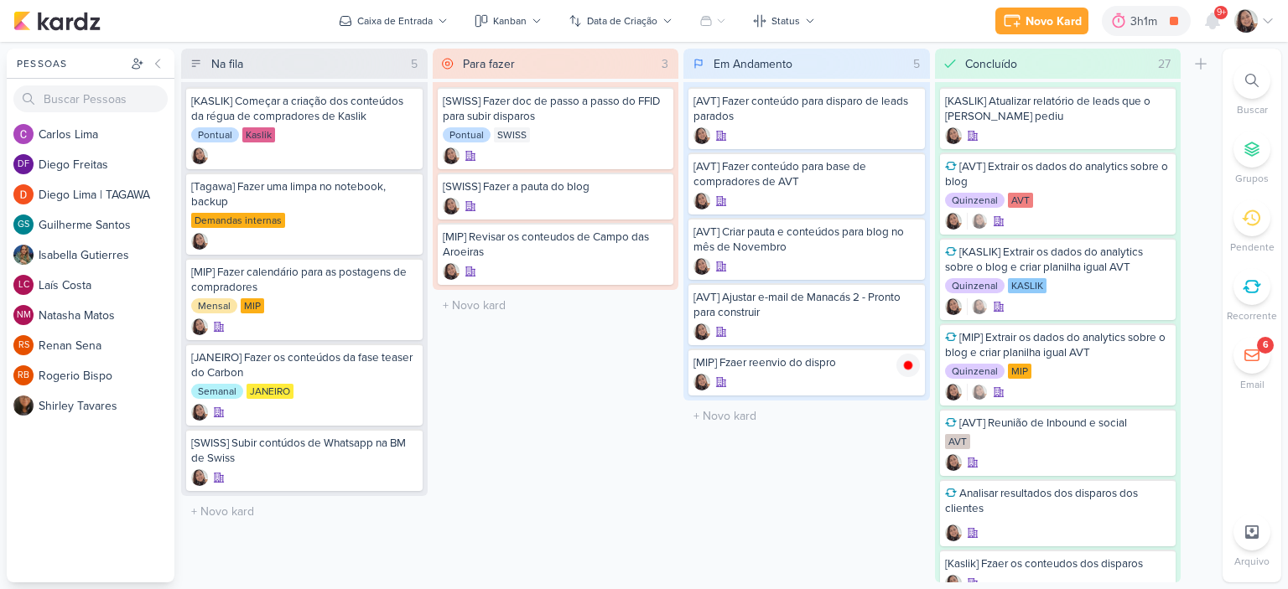
click at [1272, 22] on icon at bounding box center [1267, 20] width 13 height 13
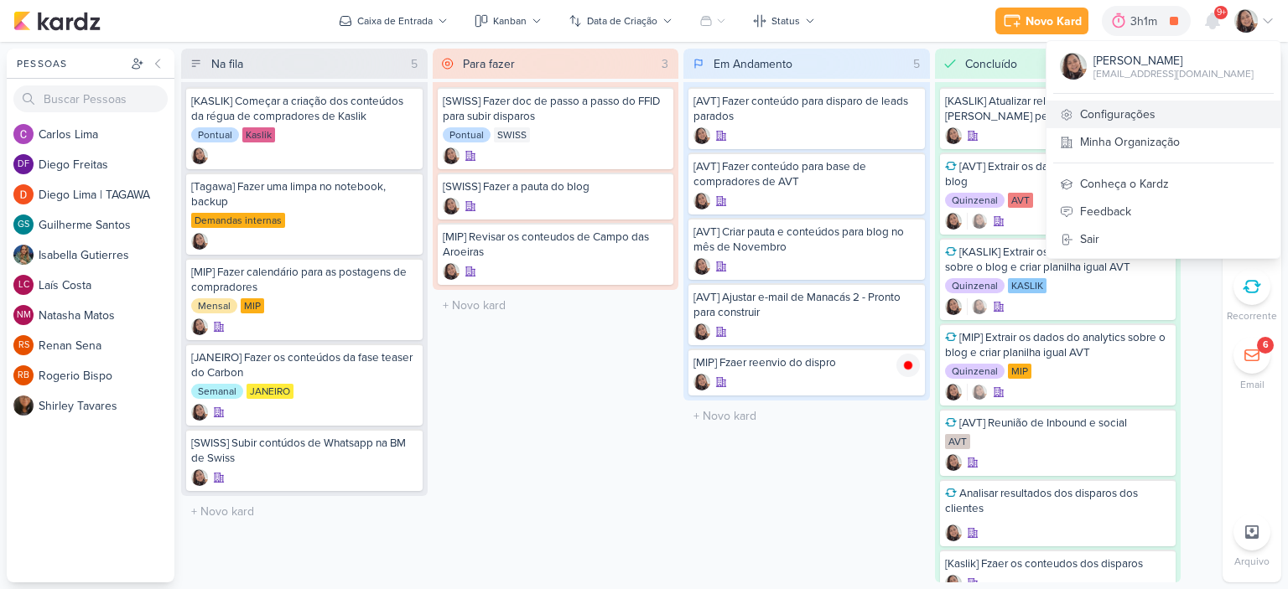
click at [1144, 110] on link "Configurações" at bounding box center [1163, 115] width 234 height 28
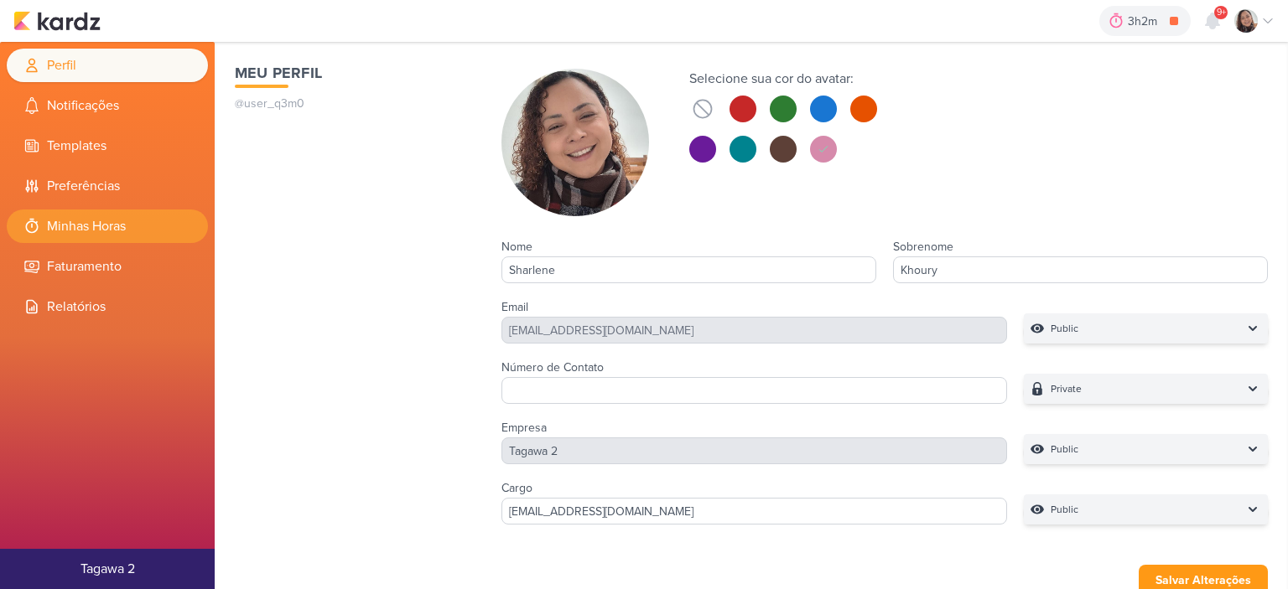
click at [103, 233] on li "Minhas Horas" at bounding box center [107, 227] width 201 height 34
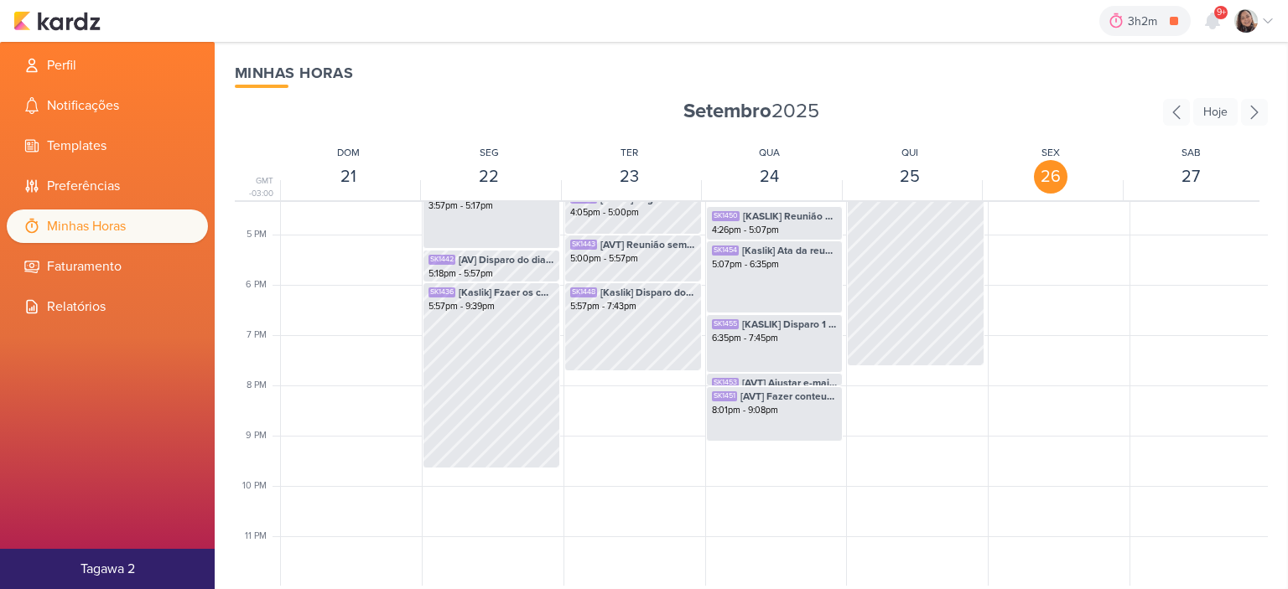
scroll to position [655, 0]
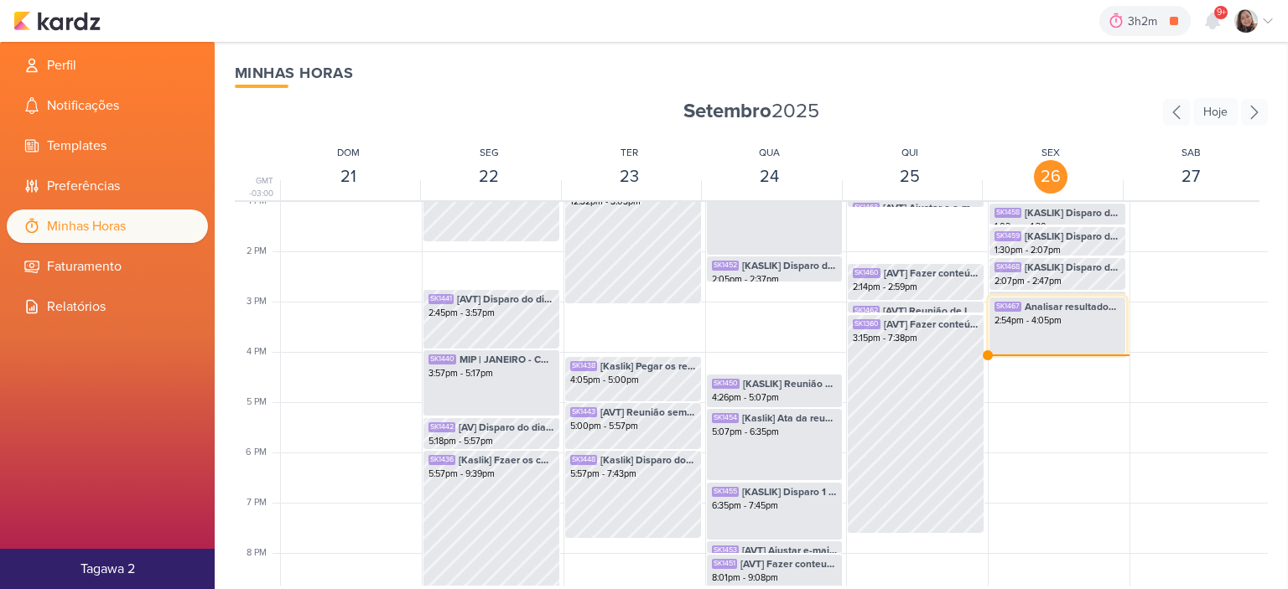
click at [1055, 321] on div "2:54pm - 4:05pm" at bounding box center [1057, 320] width 126 height 13
select select "pm"
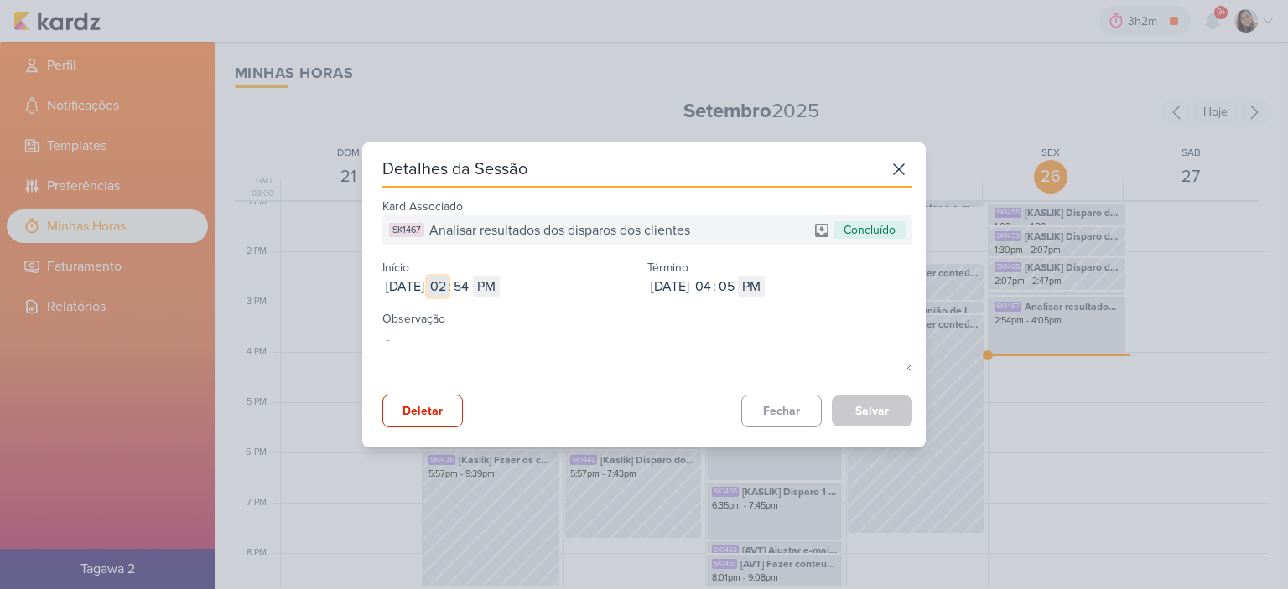
click at [448, 288] on input "02" at bounding box center [438, 287] width 20 height 20
type input "10"
click at [471, 288] on input "54" at bounding box center [461, 287] width 20 height 20
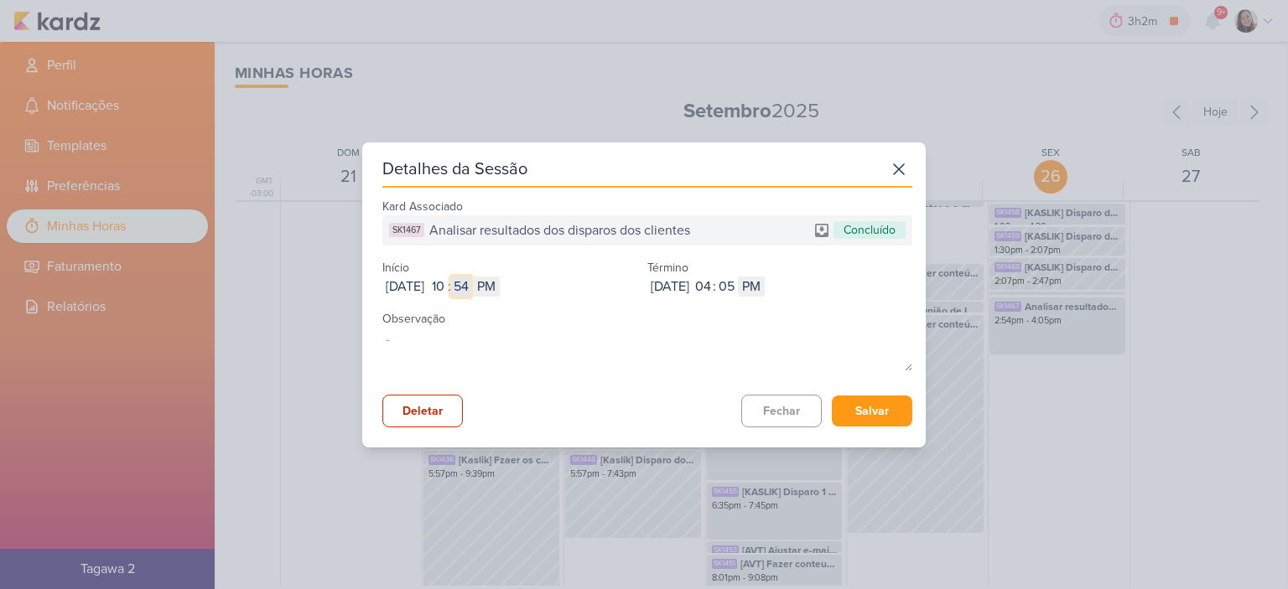
click at [471, 288] on input "54" at bounding box center [461, 287] width 20 height 20
type input "27"
click at [500, 281] on select "AM PM" at bounding box center [486, 287] width 27 height 20
click at [500, 287] on select "AM PM" at bounding box center [486, 287] width 27 height 20
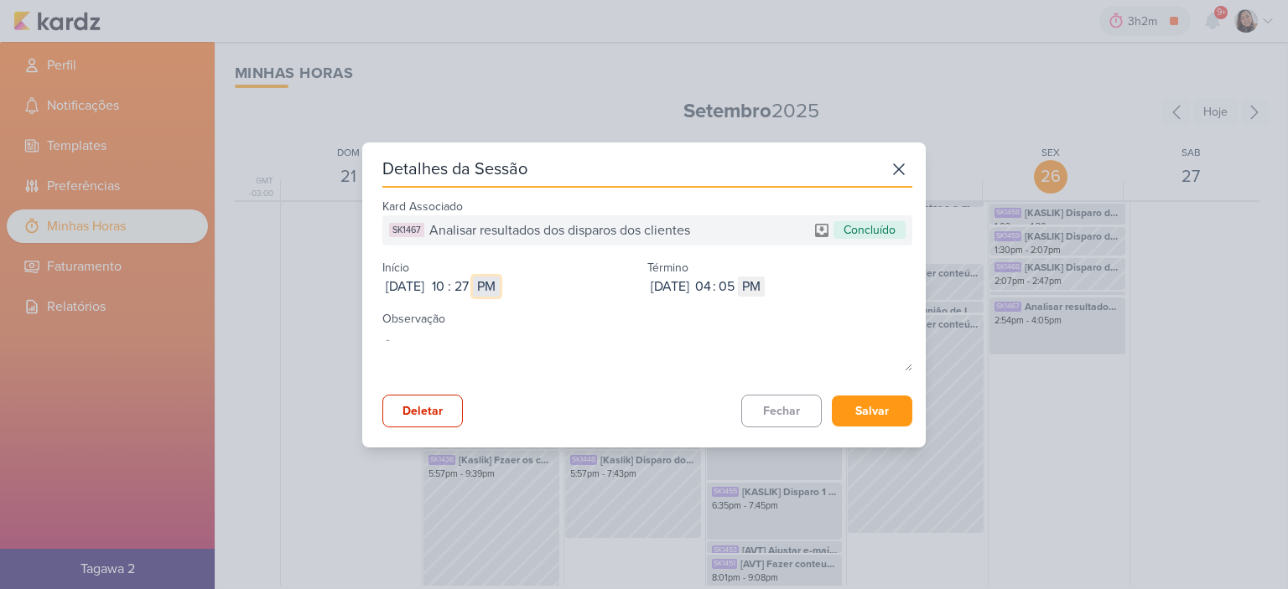
click at [500, 288] on select "AM PM" at bounding box center [486, 287] width 27 height 20
select select "am"
click at [500, 277] on select "AM PM" at bounding box center [486, 287] width 27 height 20
click at [713, 284] on input "04" at bounding box center [702, 287] width 20 height 20
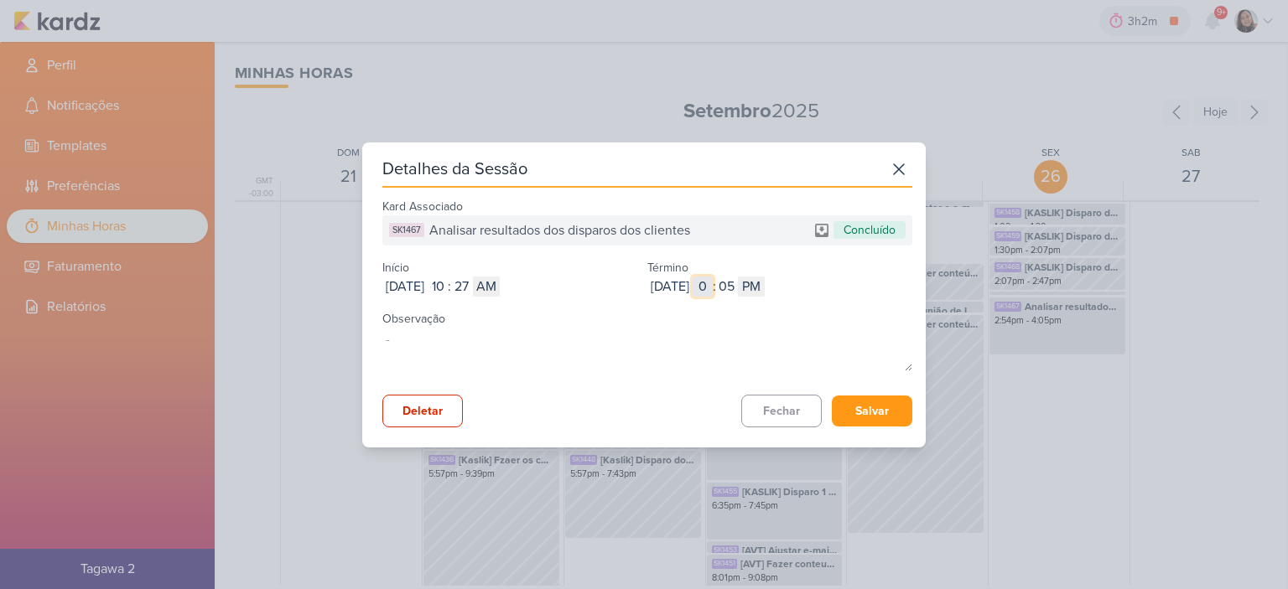
type input "01"
click at [736, 281] on input "05" at bounding box center [726, 287] width 20 height 20
type input "02"
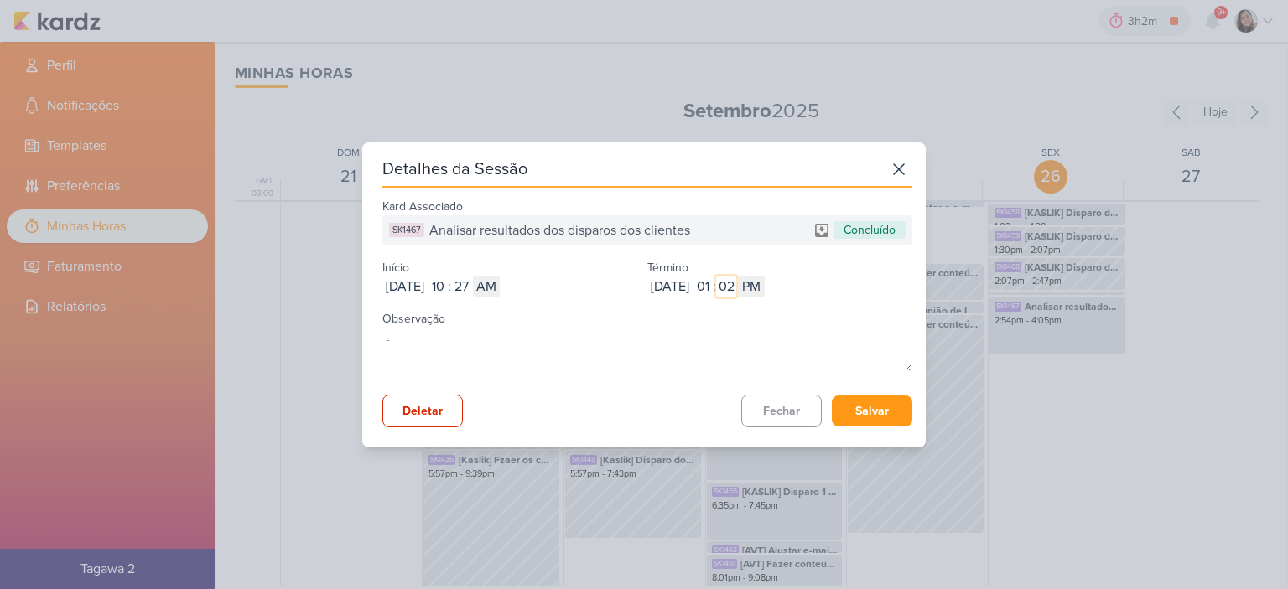
type input "02"
click at [862, 392] on div "Kard Associado SK1467 Analisar resultados dos disparos dos clientes Concluído I…" at bounding box center [647, 311] width 530 height 233
click at [867, 411] on button "Salvar" at bounding box center [872, 411] width 80 height 31
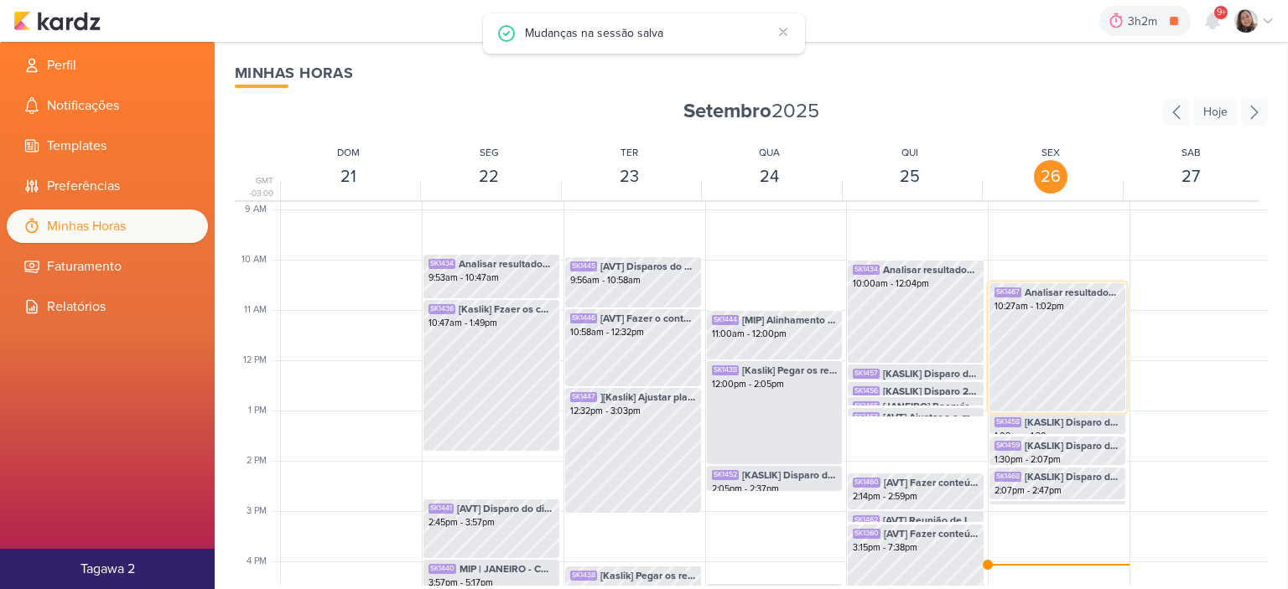
scroll to position [487, 0]
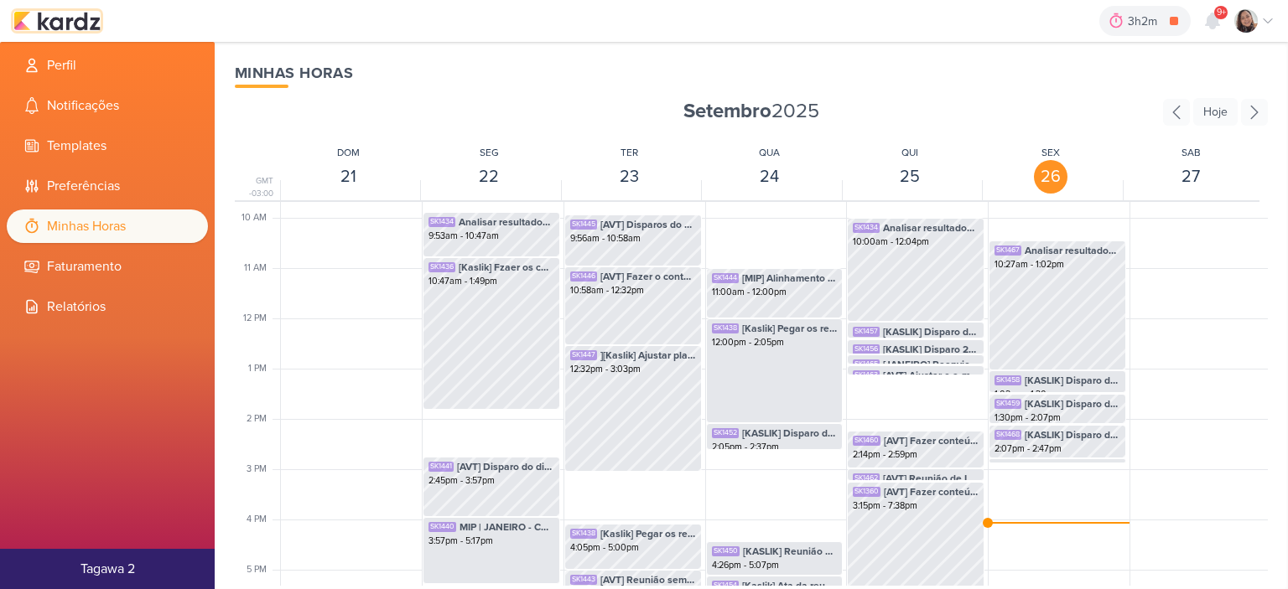
click at [84, 18] on img at bounding box center [56, 21] width 87 height 20
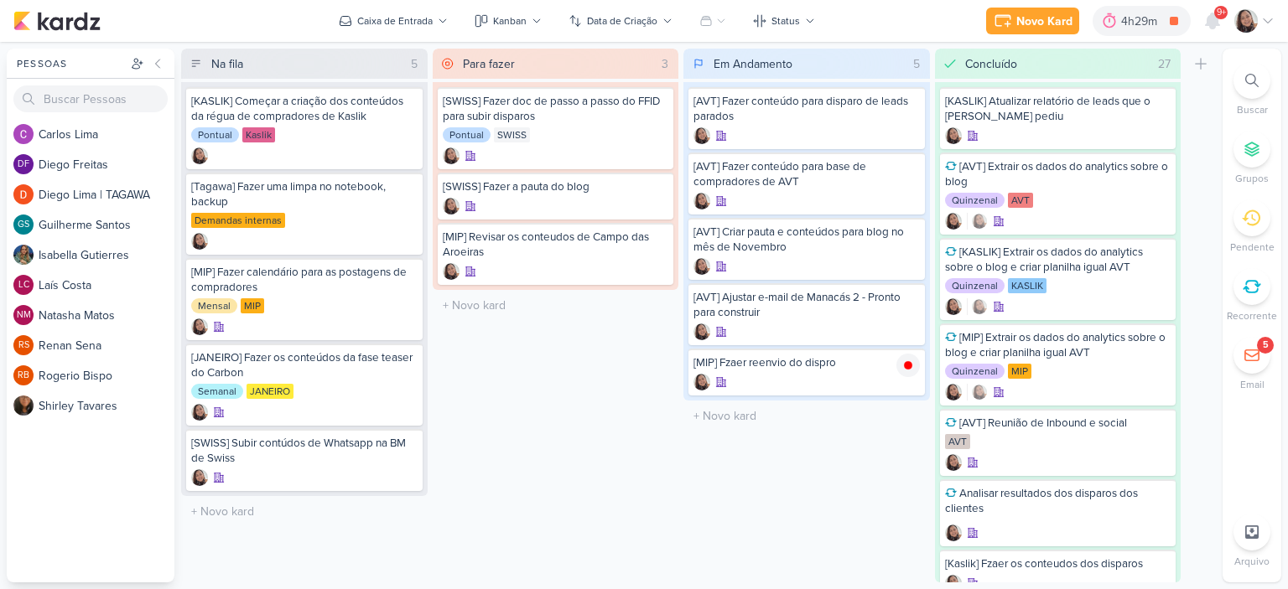
click at [1273, 23] on icon at bounding box center [1267, 20] width 13 height 13
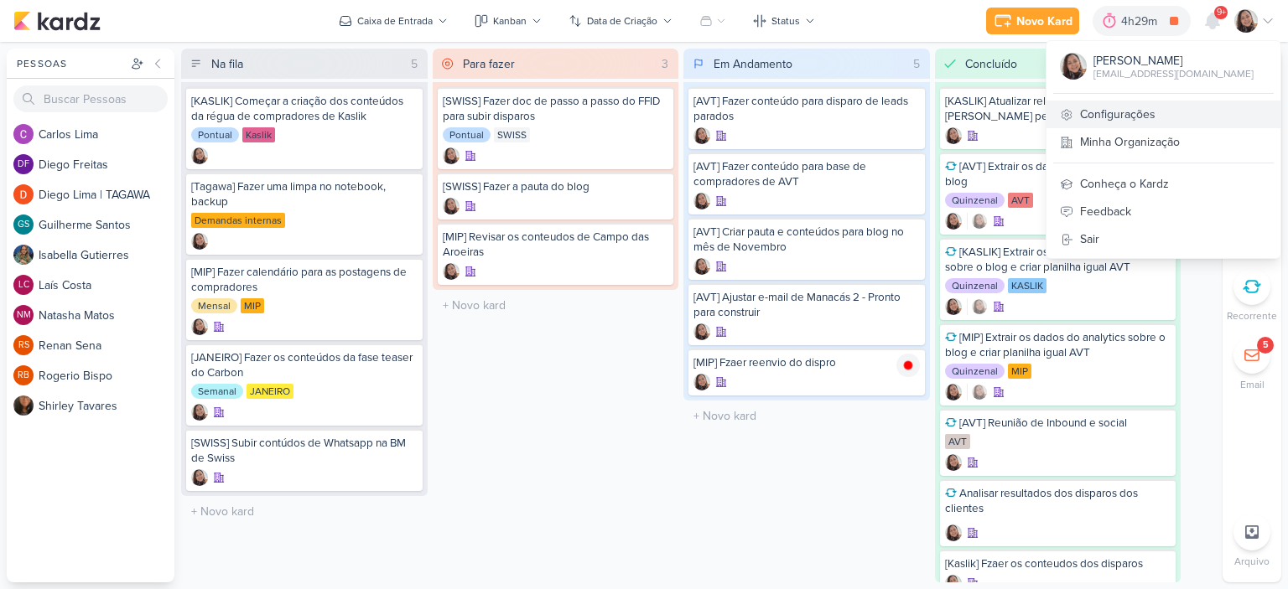
click at [1100, 115] on link "Configurações" at bounding box center [1163, 115] width 234 height 28
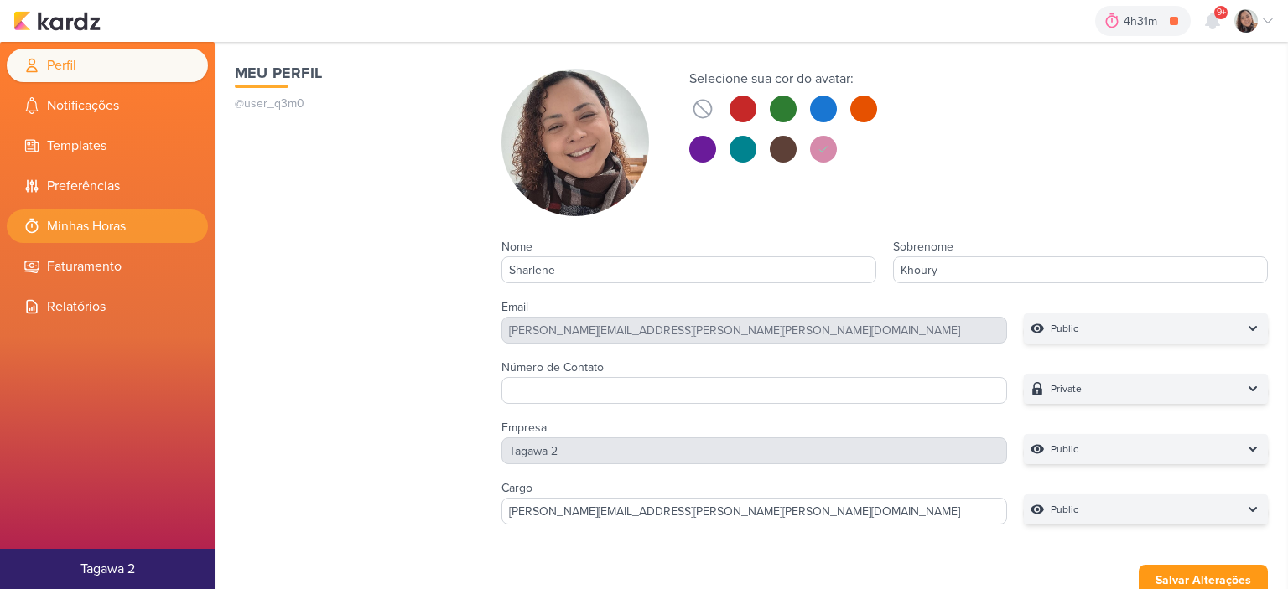
click at [75, 227] on li "Minhas Horas" at bounding box center [107, 227] width 201 height 34
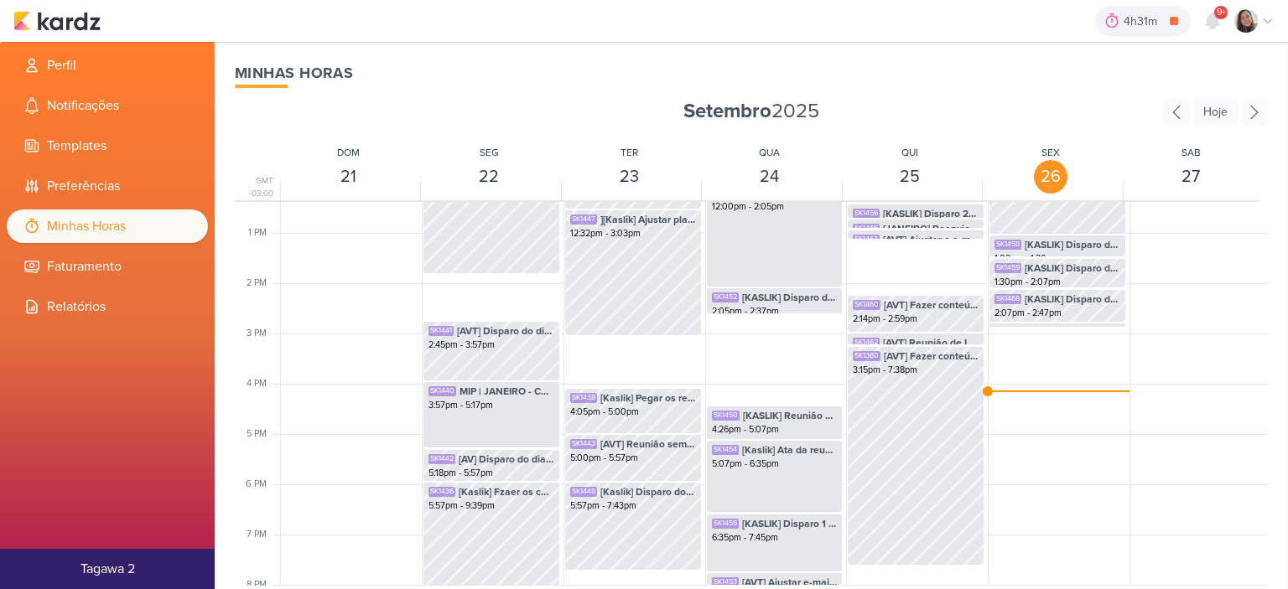
scroll to position [647, 0]
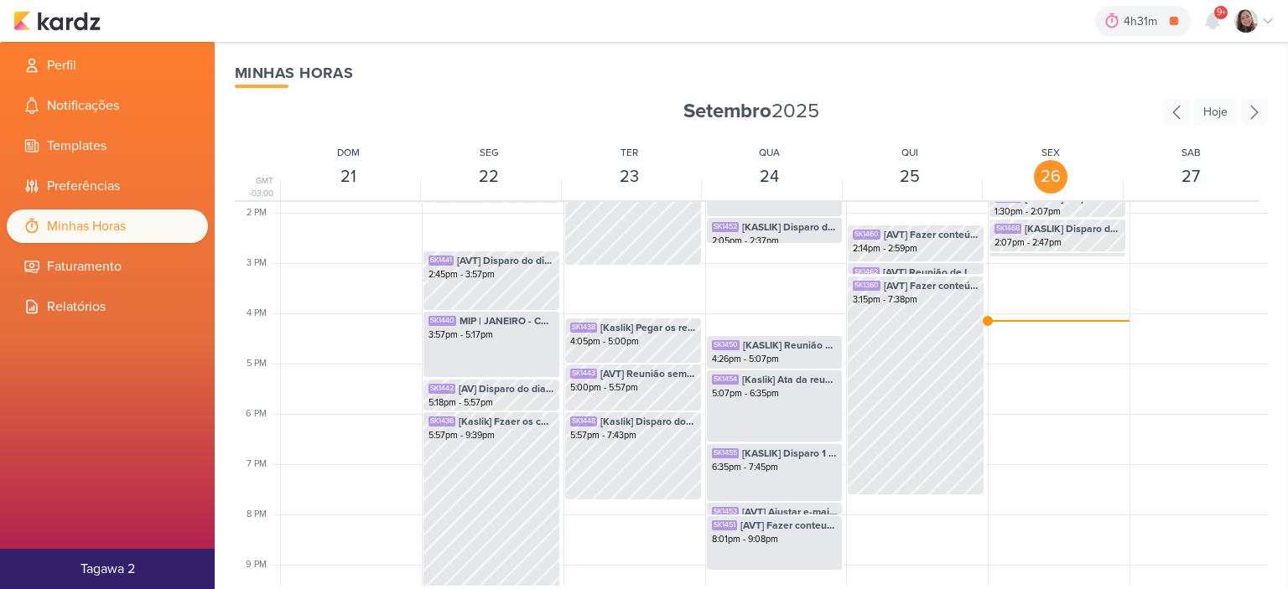
scroll to position [731, 0]
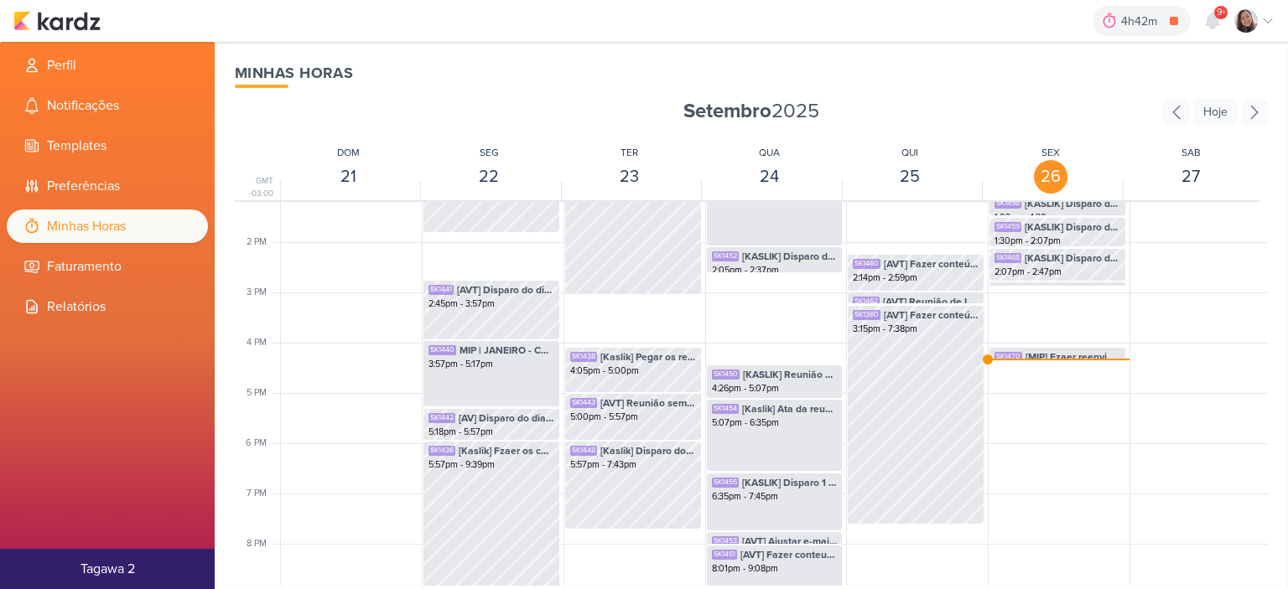
scroll to position [731, 0]
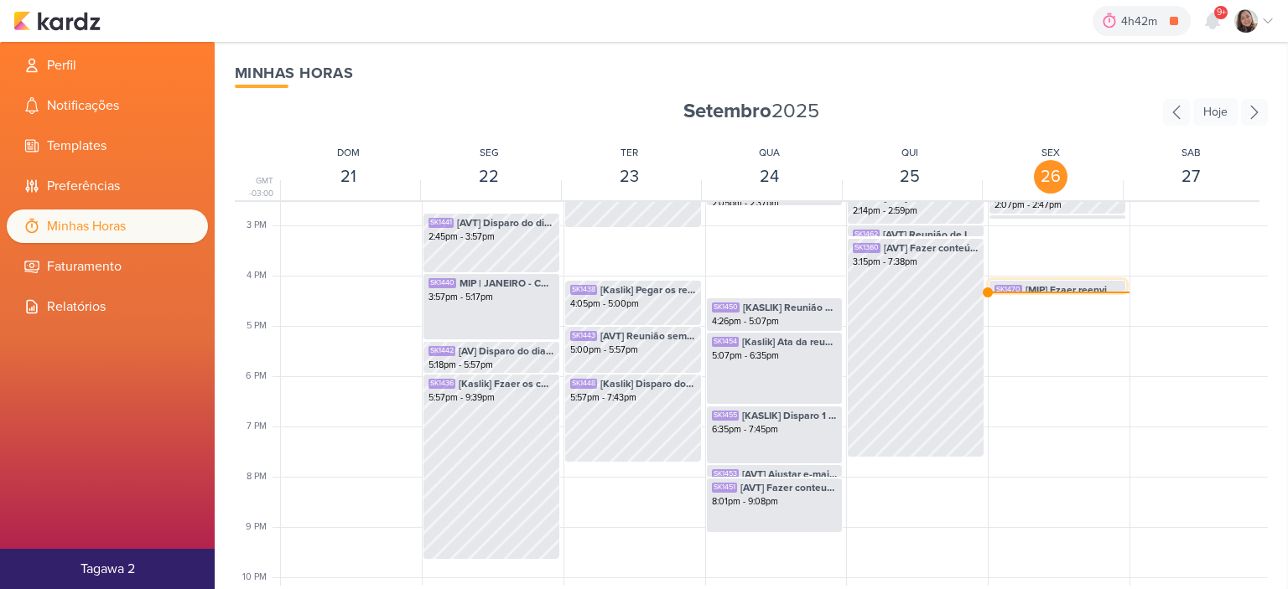
click at [1038, 287] on span "[MIP] Fzaer reenvio do dispro" at bounding box center [1072, 290] width 95 height 15
select select "pm"
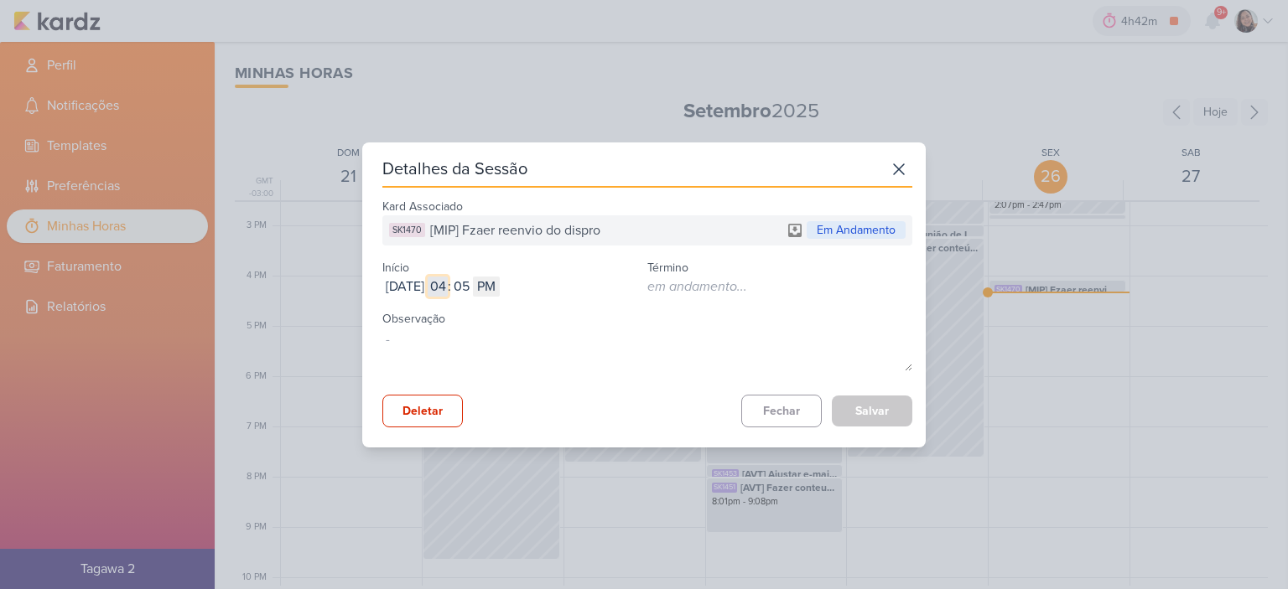
click at [448, 278] on input "04" at bounding box center [438, 287] width 20 height 20
type input "12"
select select "am"
type input "1"
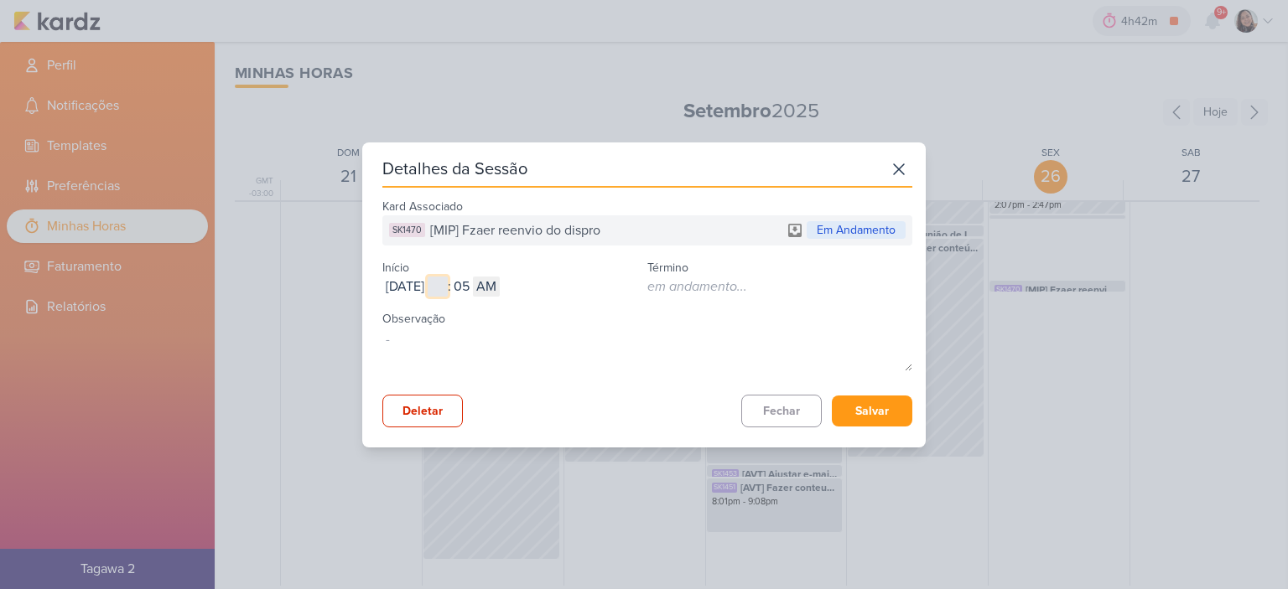
type input "12"
click at [448, 284] on input "12" at bounding box center [438, 287] width 20 height 20
type input "03"
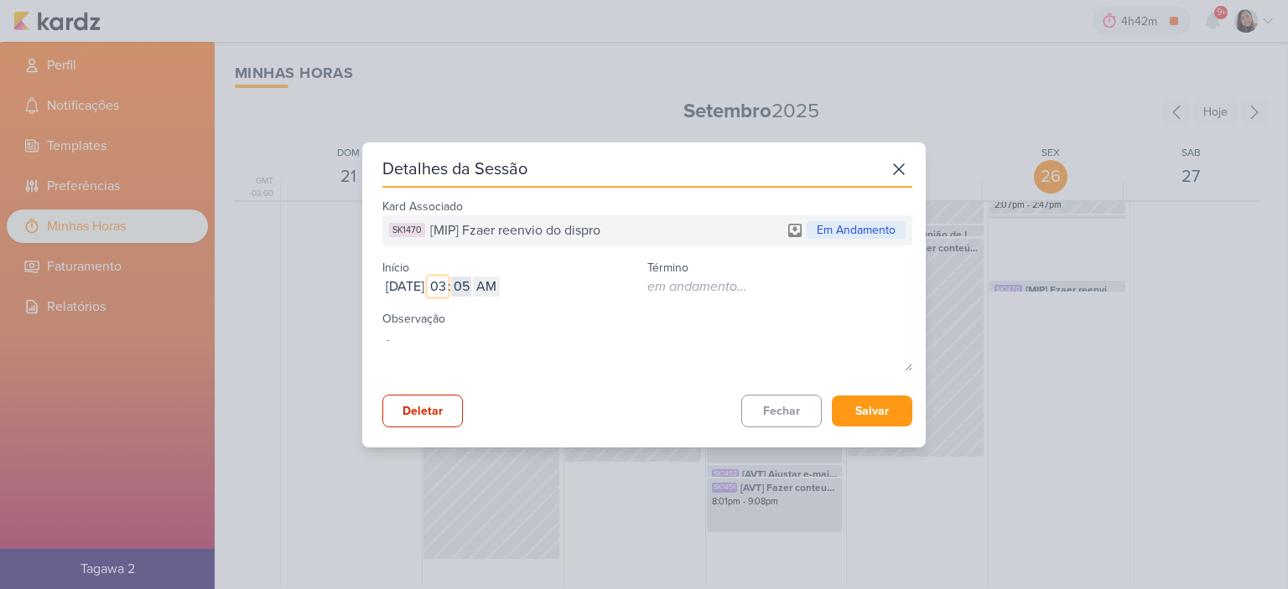
type input "03"
click at [471, 288] on input "05" at bounding box center [461, 287] width 20 height 20
type input "54"
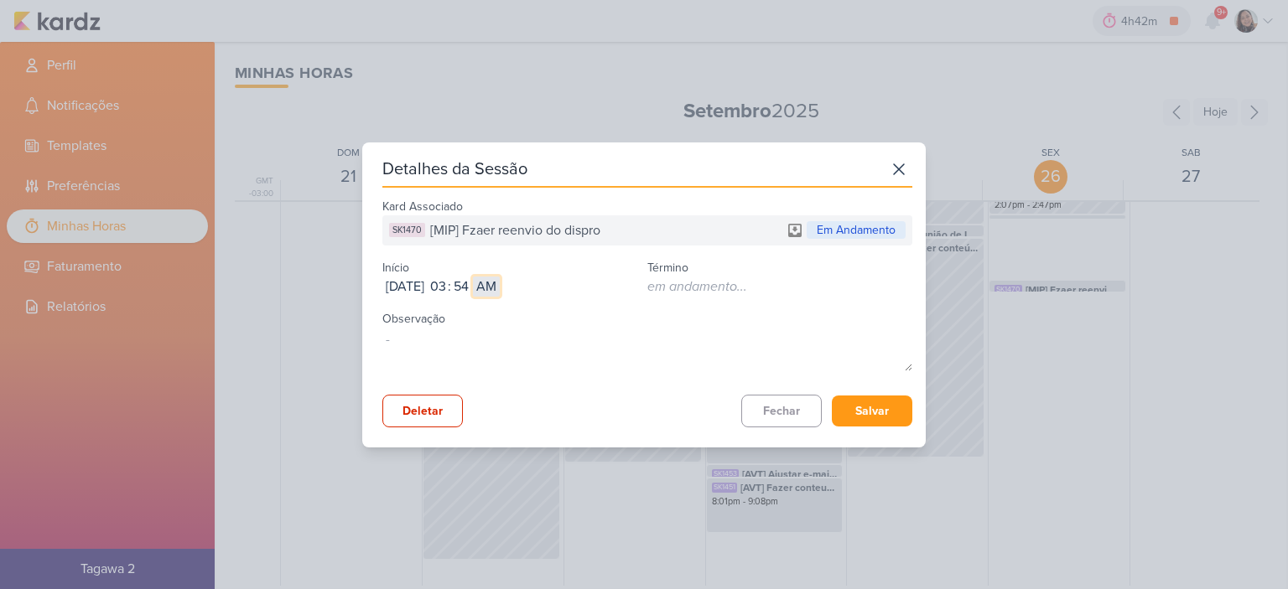
click at [500, 288] on select "AM PM" at bounding box center [486, 287] width 27 height 20
select select "pm"
click at [500, 277] on select "AM PM" at bounding box center [486, 287] width 27 height 20
click at [881, 403] on button "Salvar" at bounding box center [872, 411] width 80 height 31
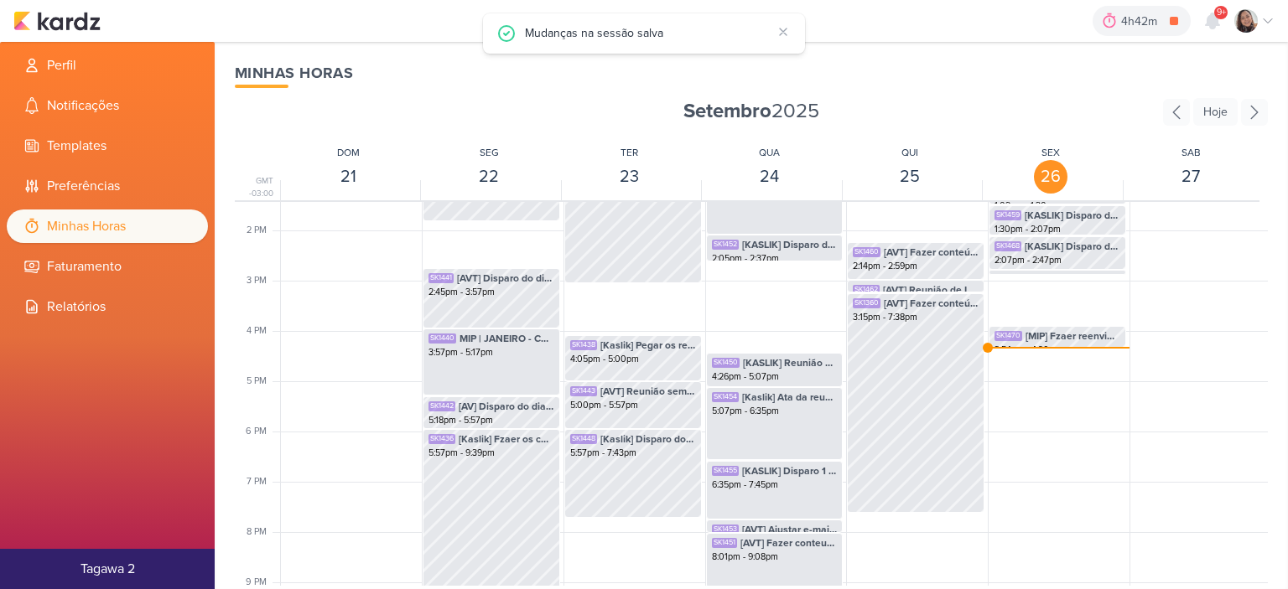
scroll to position [647, 0]
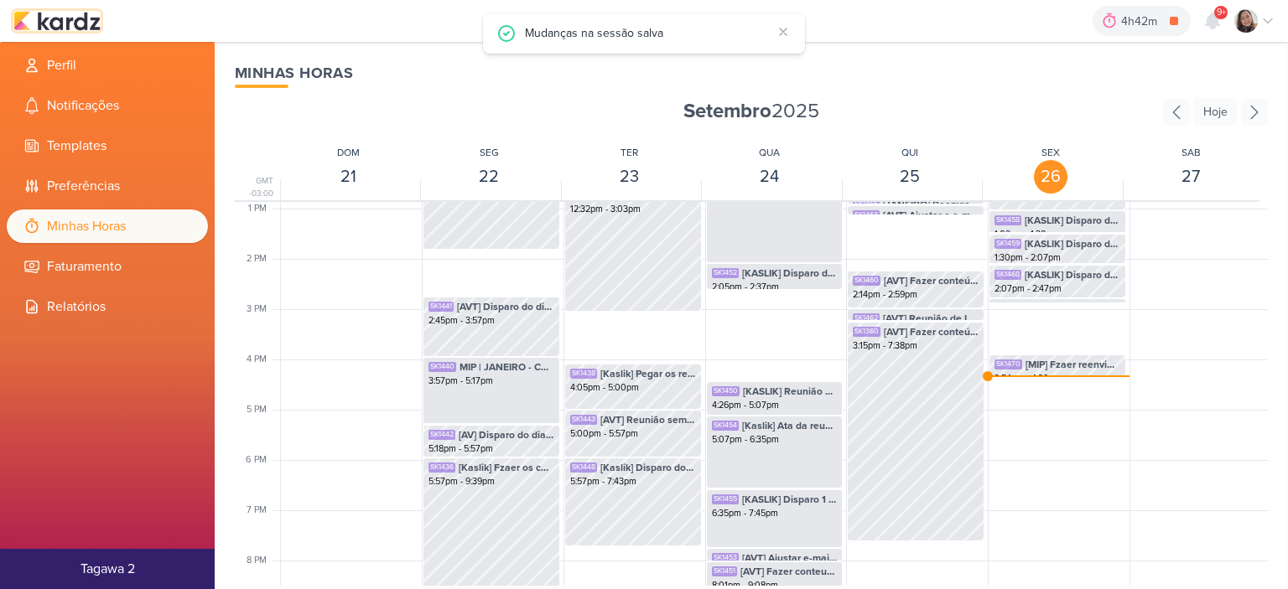
click at [81, 19] on img at bounding box center [56, 21] width 87 height 20
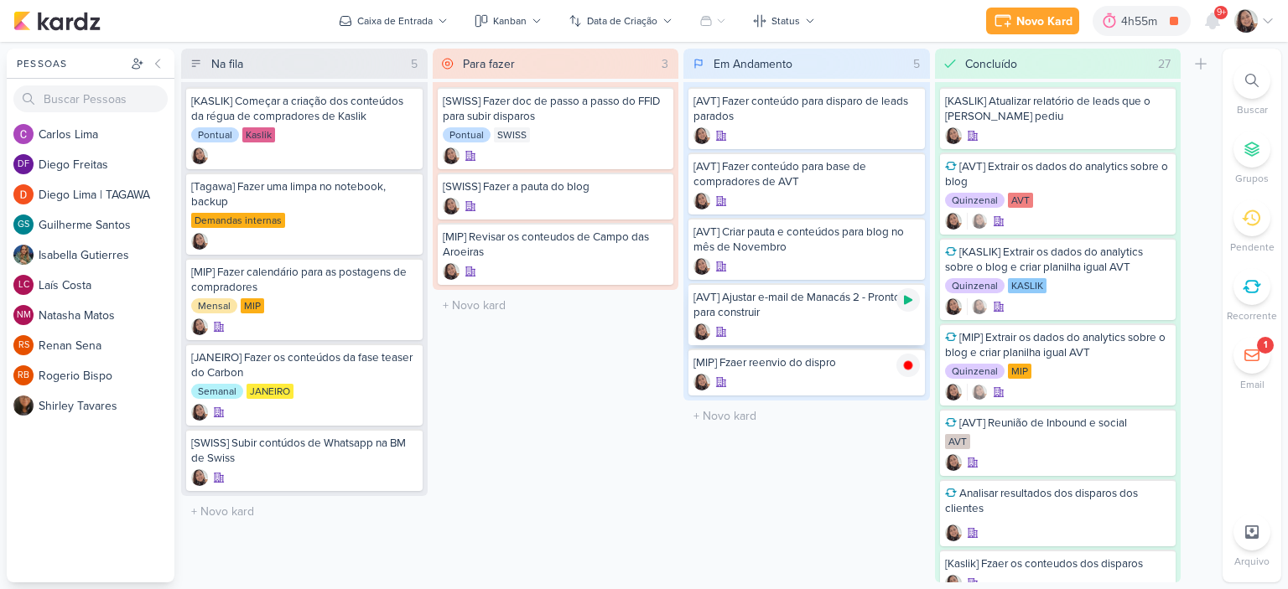
click at [902, 297] on icon at bounding box center [907, 299] width 13 height 13
